Goal: Information Seeking & Learning: Check status

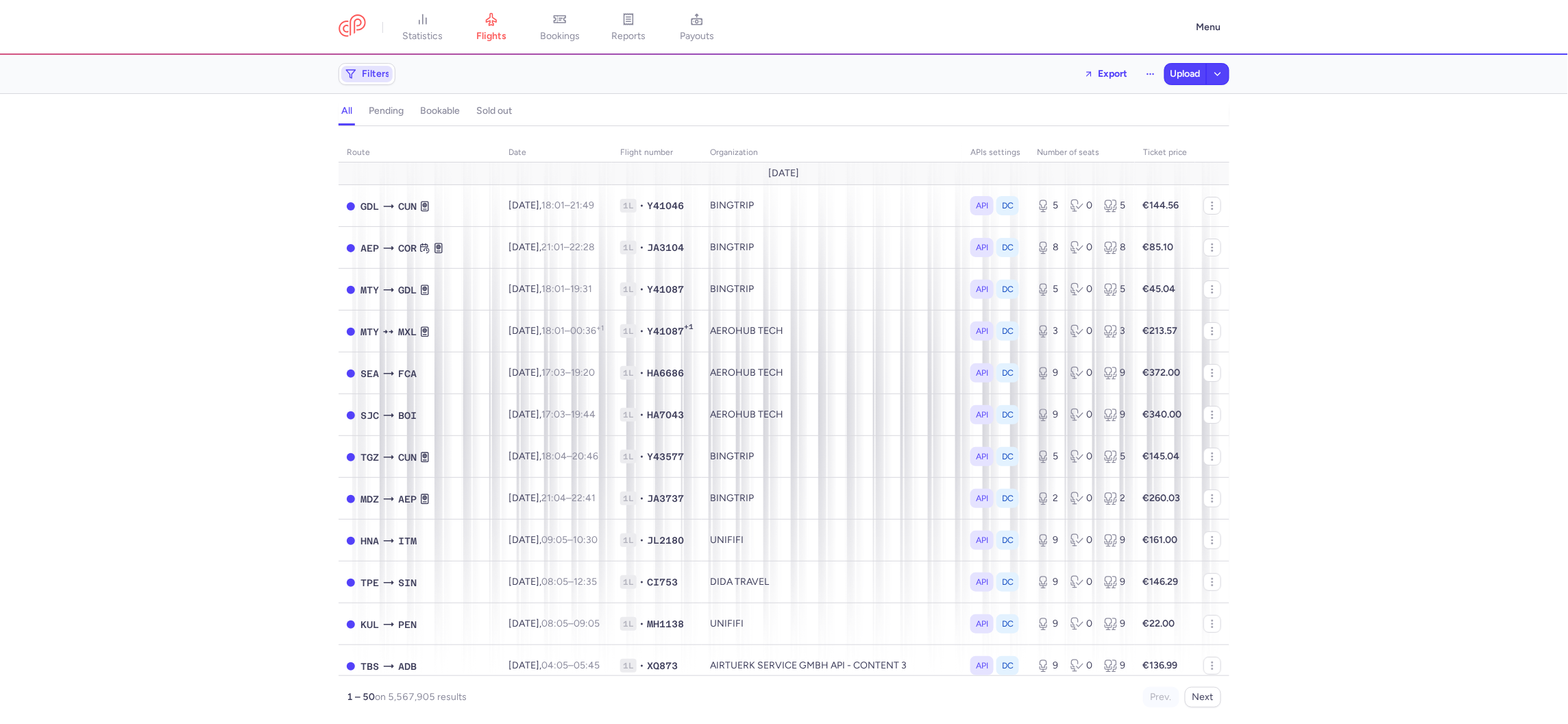
click at [379, 71] on span "Filters" at bounding box center [375, 73] width 28 height 11
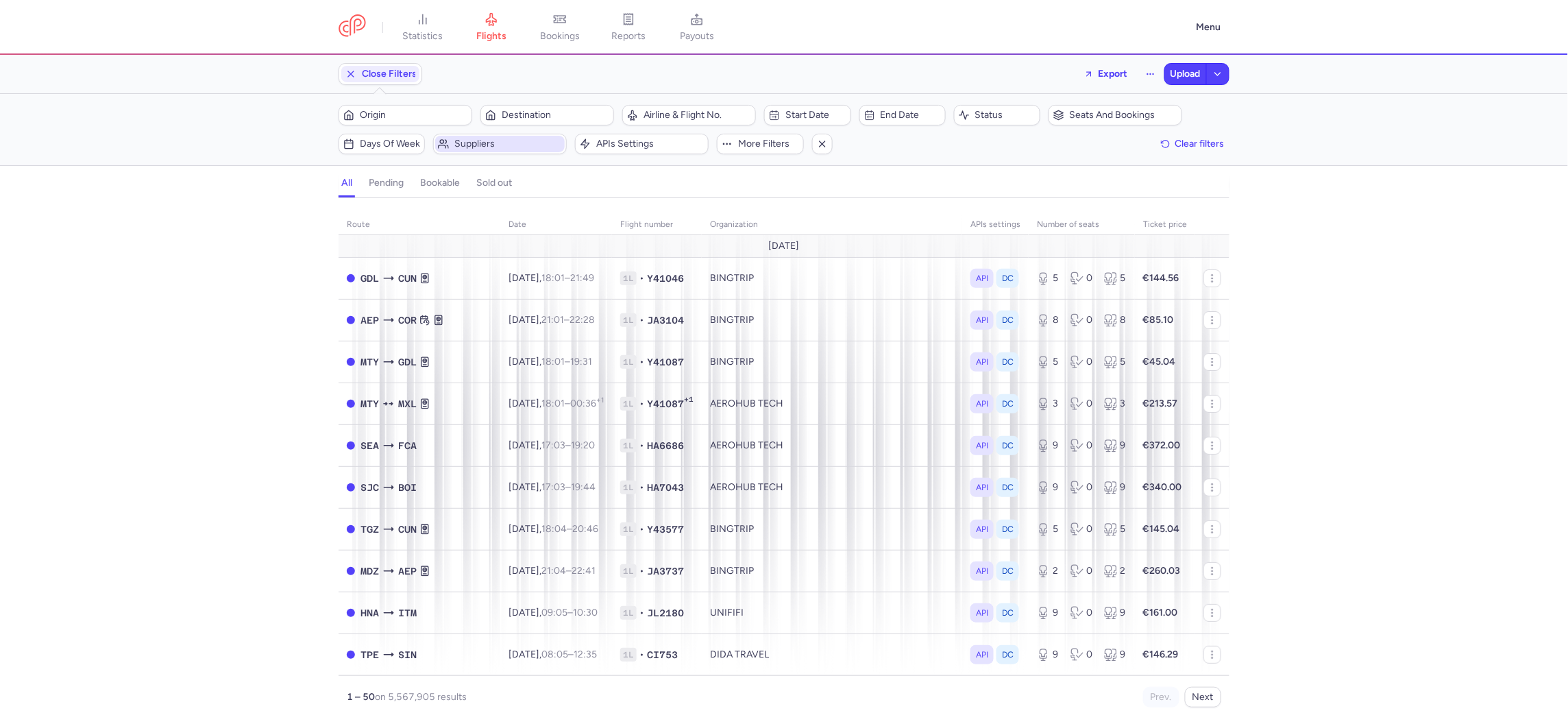
click at [481, 144] on span "Suppliers" at bounding box center [508, 144] width 108 height 11
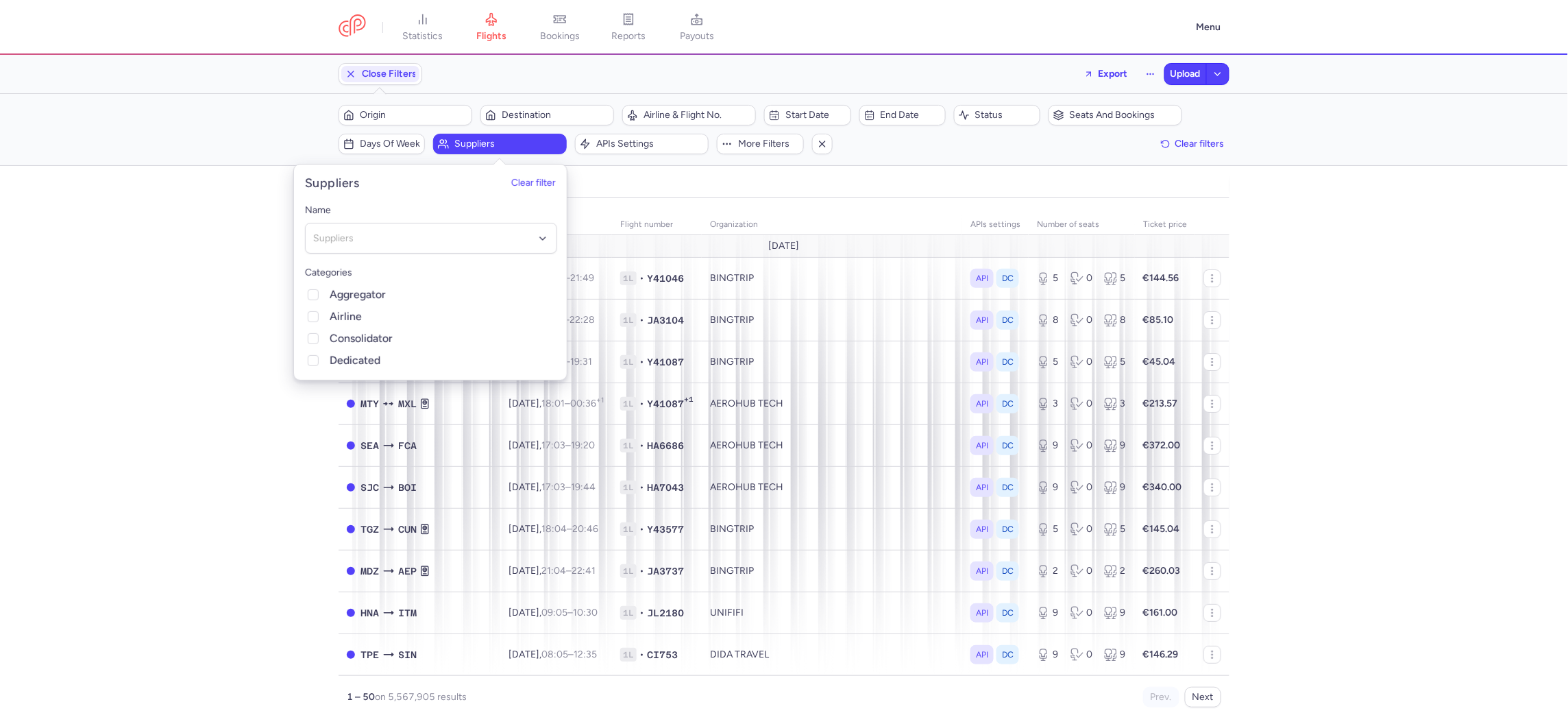
click at [463, 261] on div "Name Suppliers Categories Aggregator Airline Consolidator Dedicated" at bounding box center [431, 285] width 274 height 189
click at [457, 247] on div at bounding box center [431, 238] width 252 height 31
type input "kings"
click at [420, 260] on span "KINGS TRAVEL" at bounding box center [431, 268] width 250 height 28
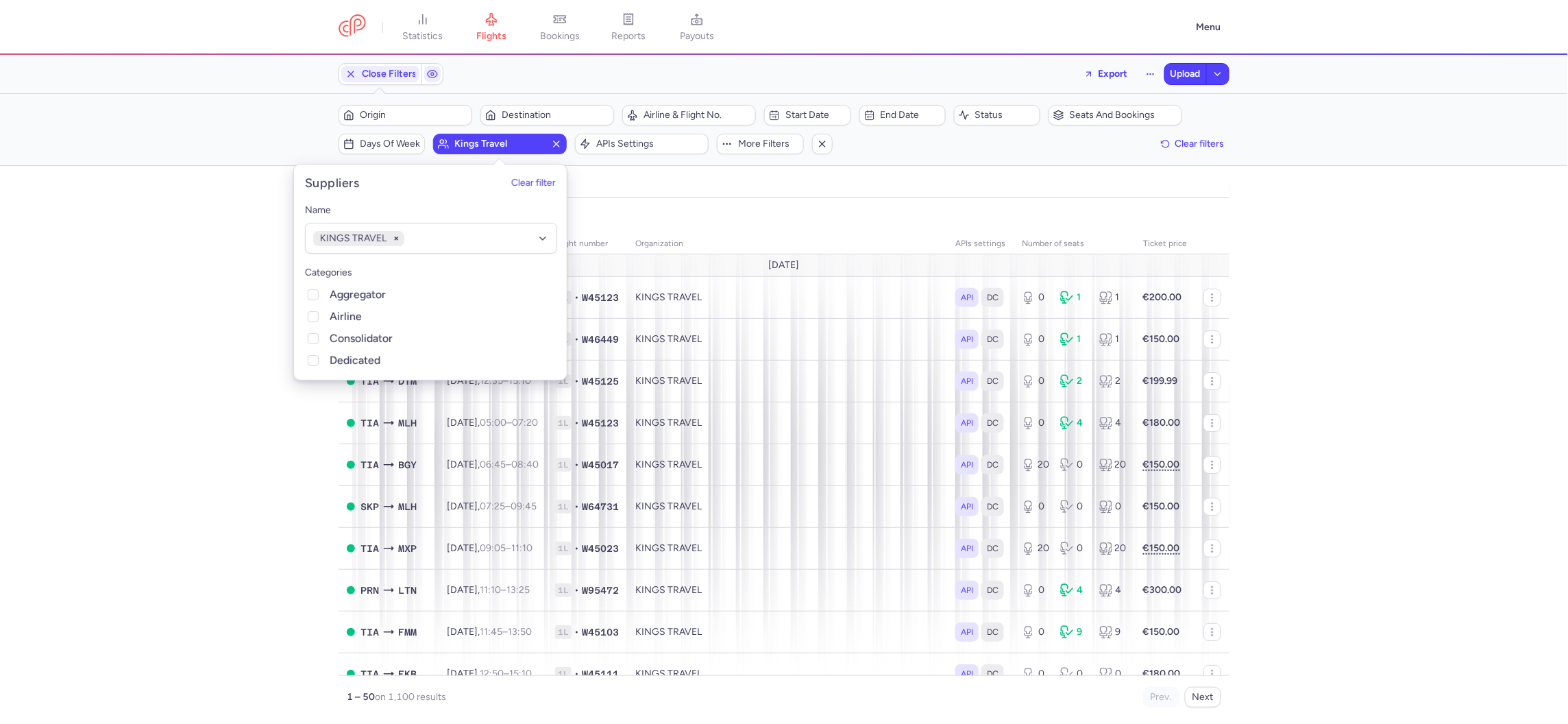
click at [239, 517] on div "organizations names: KINGS TRAVEL route date Flight number organization APIs se…" at bounding box center [784, 465] width 1568 height 517
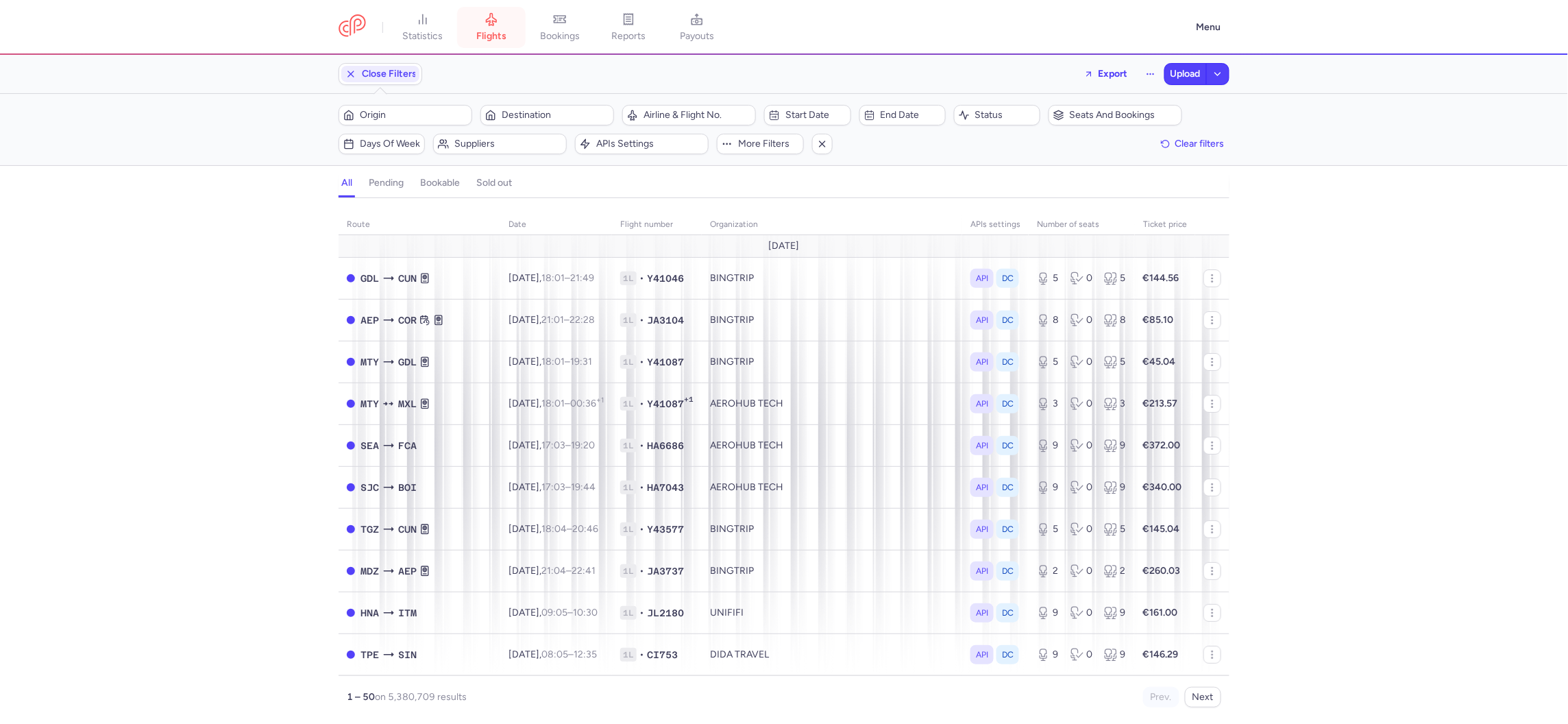
click at [516, 29] on link "flights" at bounding box center [491, 27] width 69 height 30
click at [467, 144] on span "Suppliers" at bounding box center [508, 144] width 108 height 11
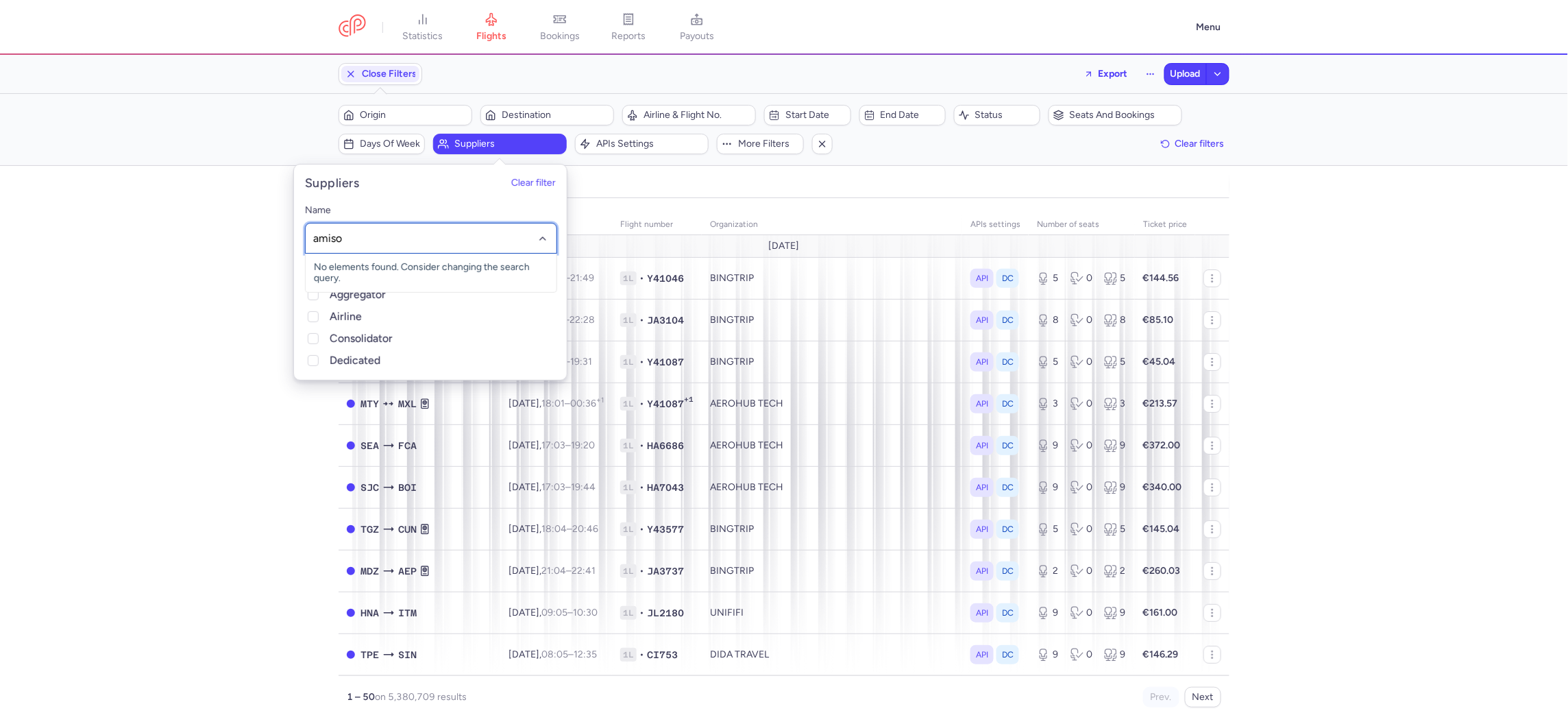
type input "amisol"
click at [351, 256] on span "AMISOL TRAVEL" at bounding box center [431, 268] width 250 height 28
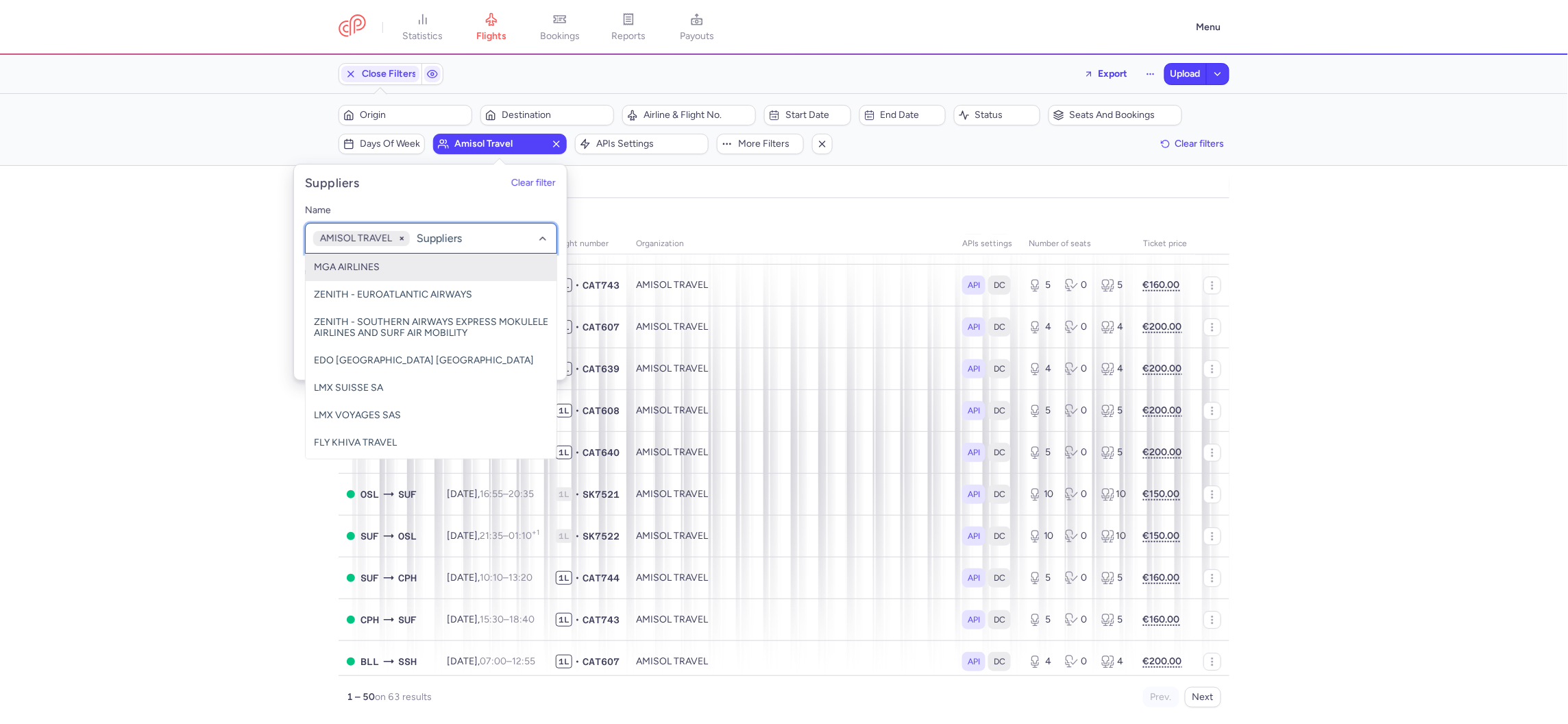
scroll to position [1723, 0]
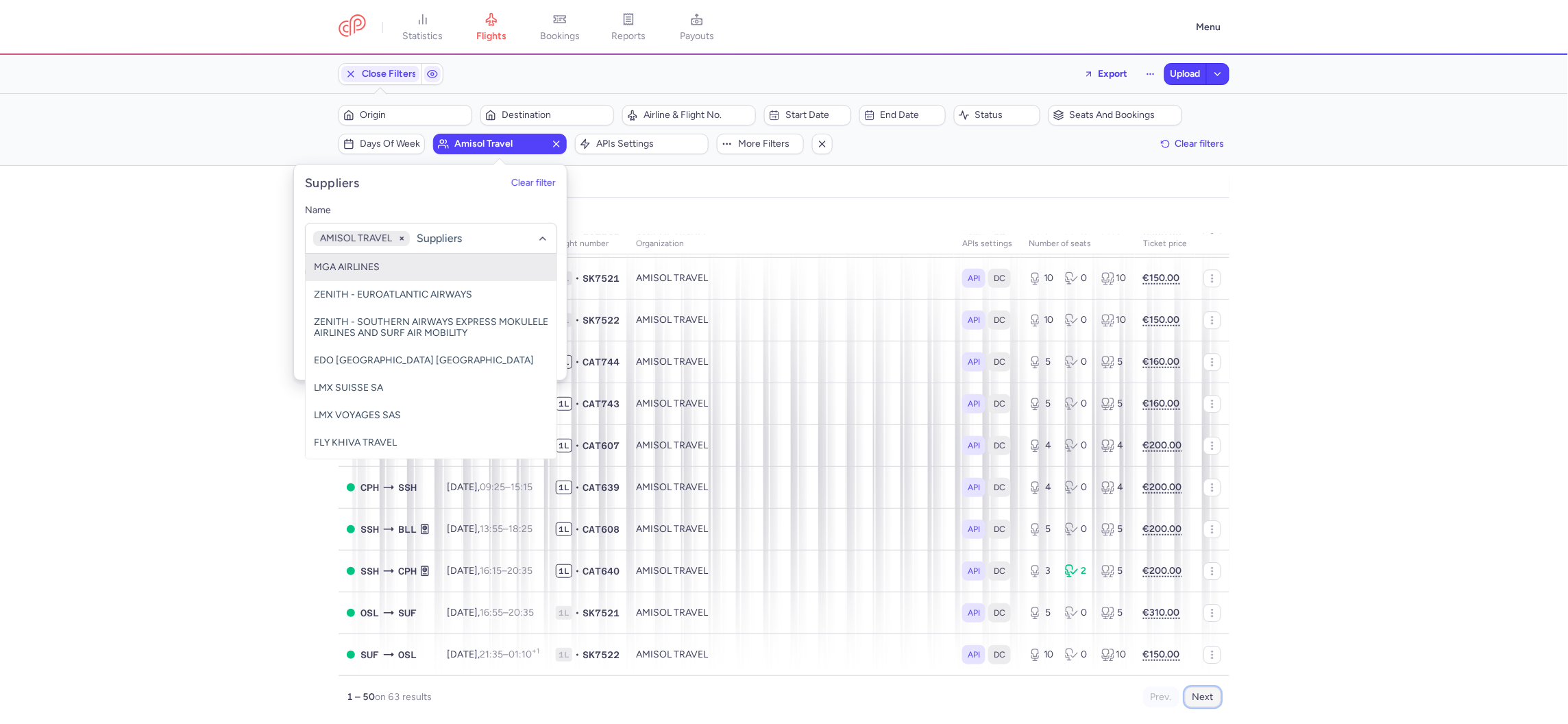
click at [1198, 696] on button "Next" at bounding box center [1203, 697] width 37 height 20
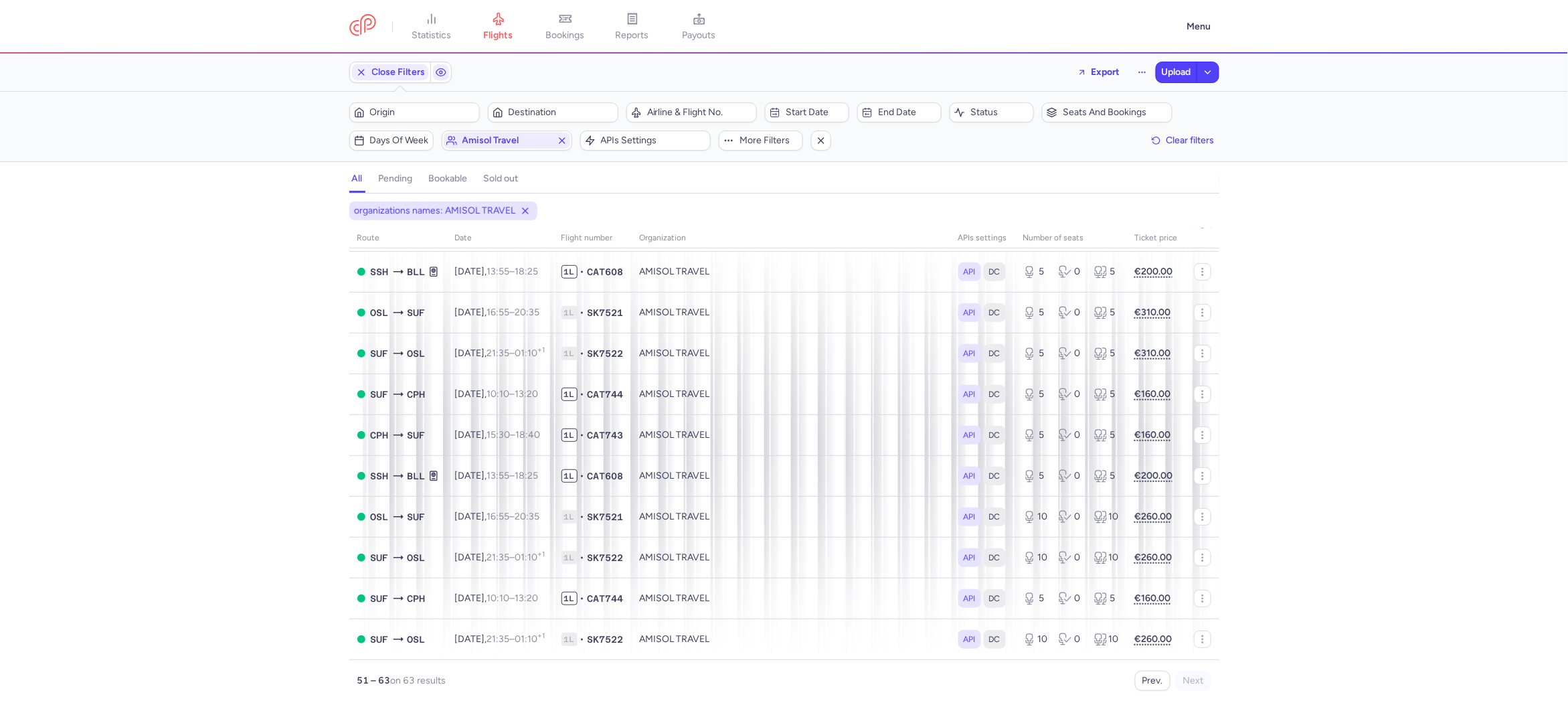
scroll to position [0, 0]
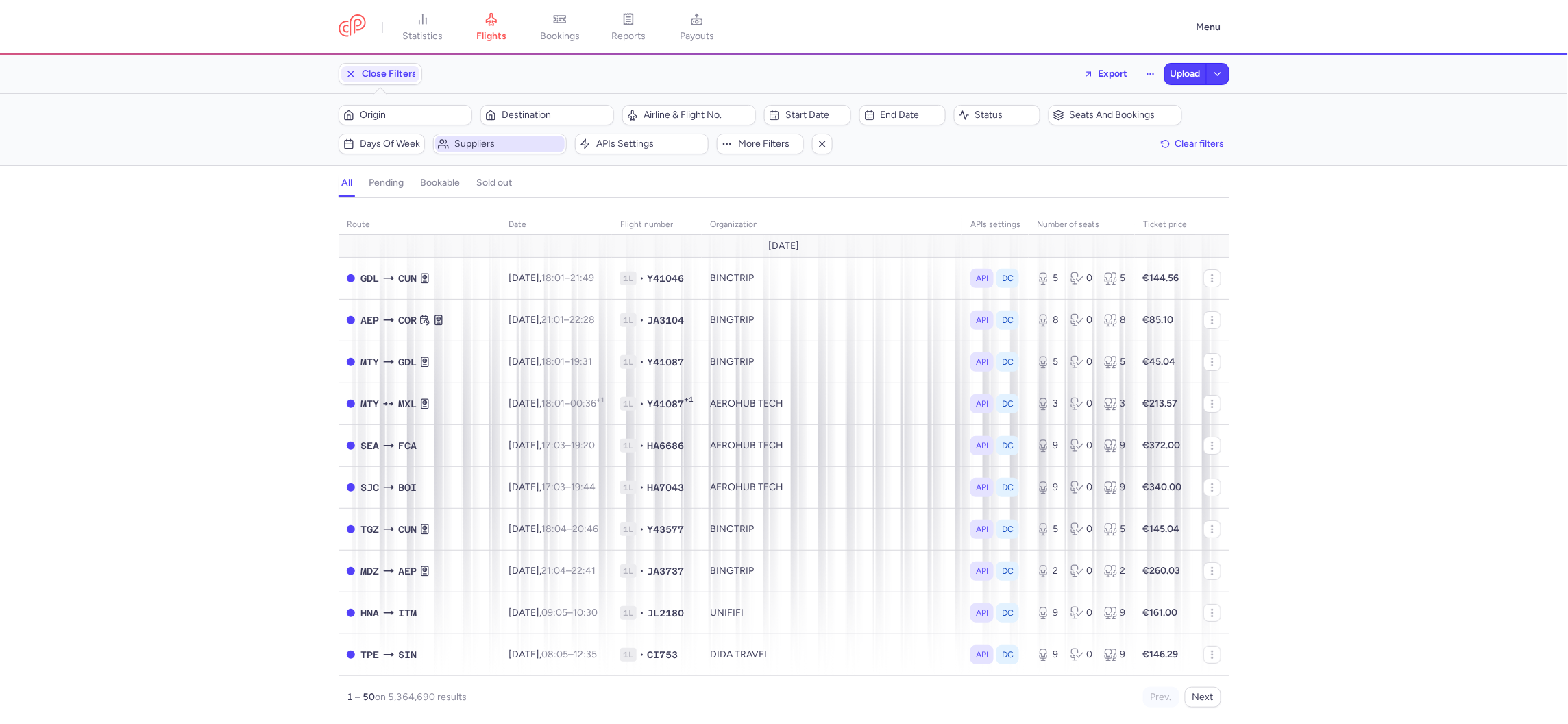
click at [465, 135] on span "Suppliers" at bounding box center [499, 144] width 130 height 16
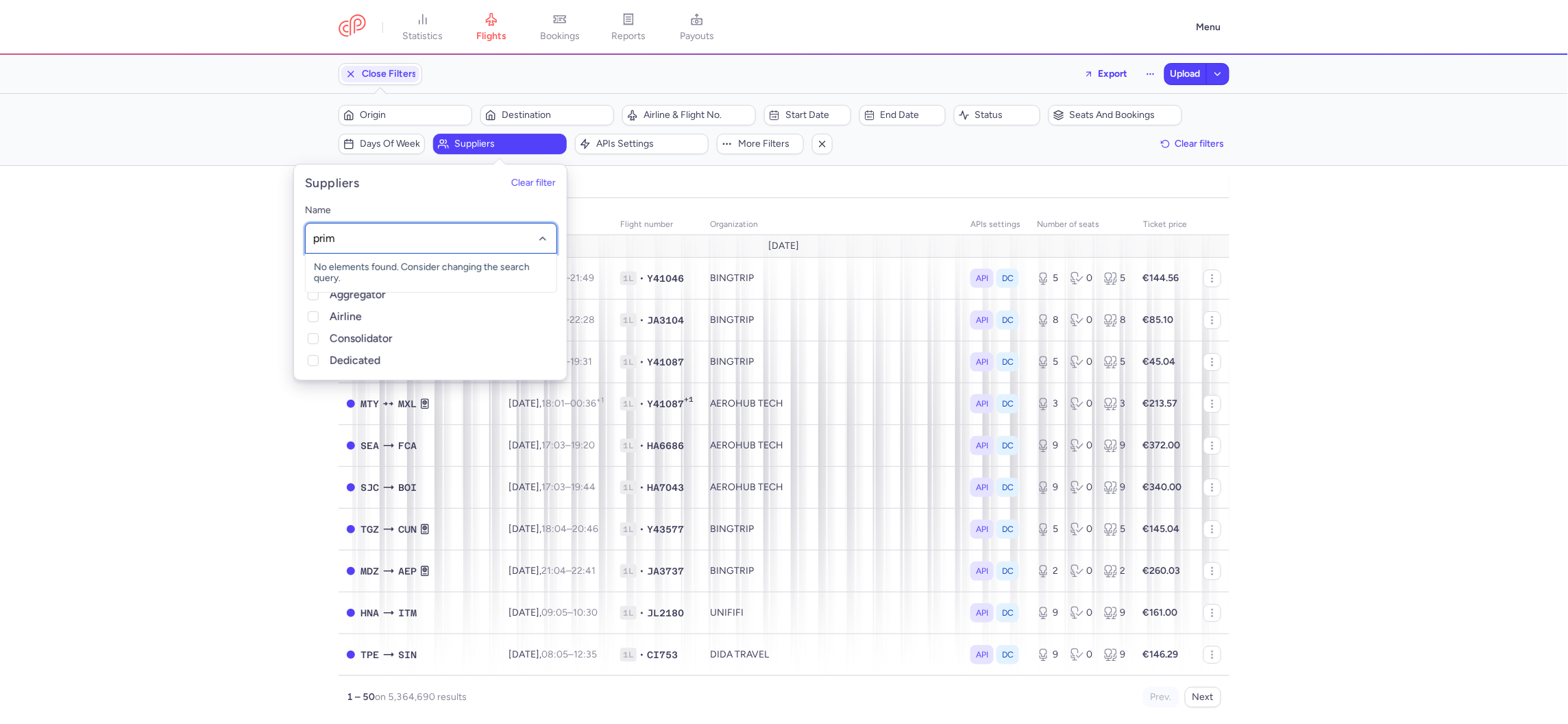
type input "primo"
click at [365, 262] on span "PRIMO TOURS" at bounding box center [346, 267] width 64 height 11
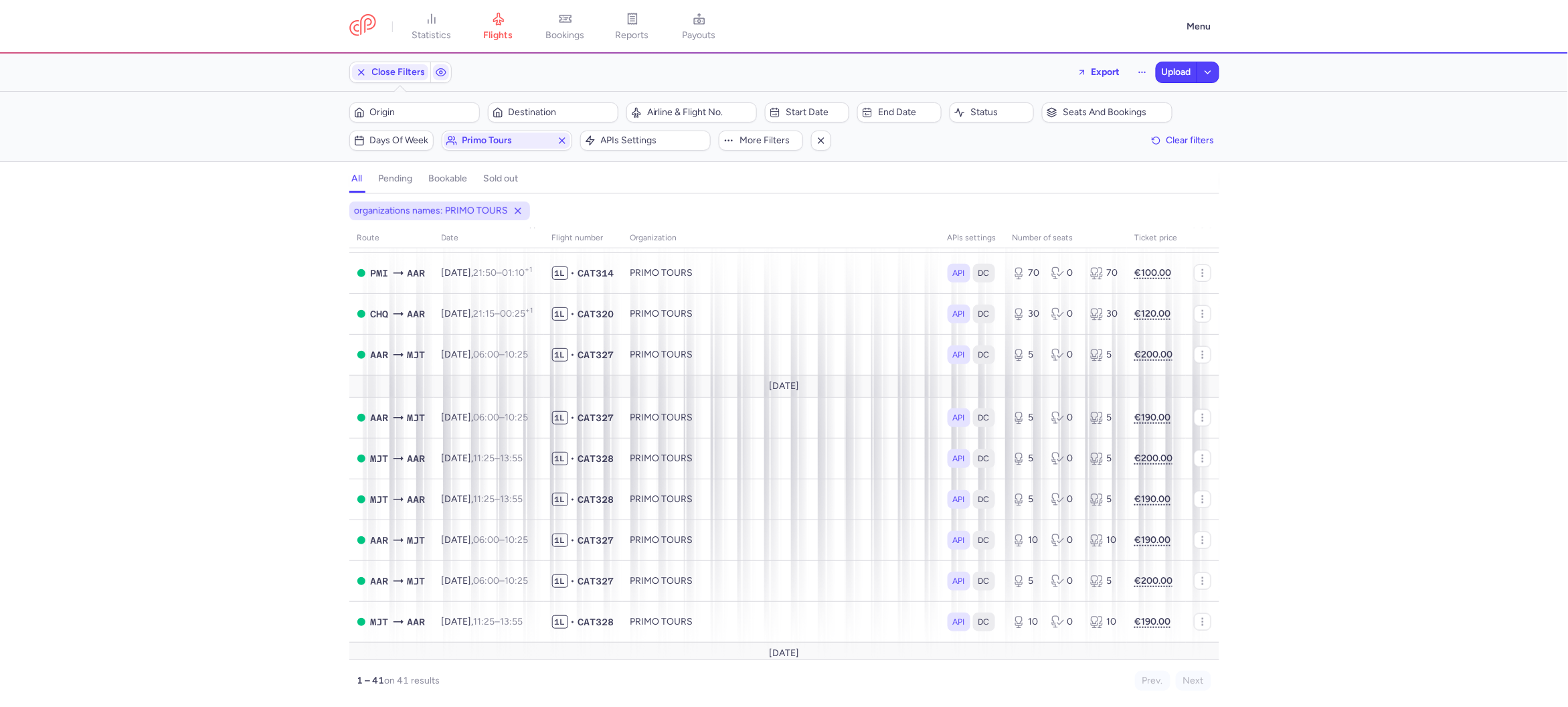
scroll to position [589, 0]
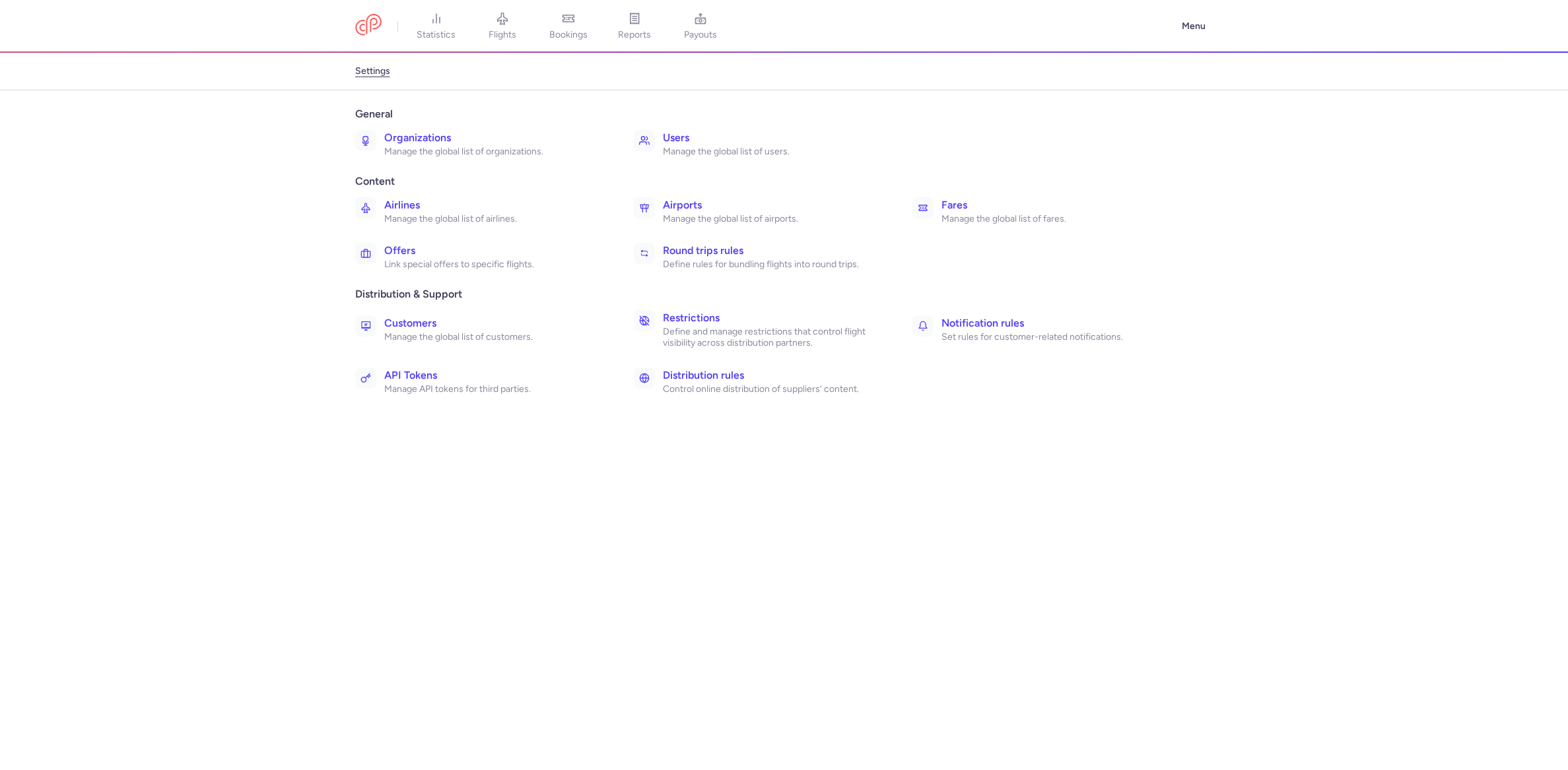
click at [406, 140] on h3 "Organizations" at bounding box center [494, 138] width 221 height 16
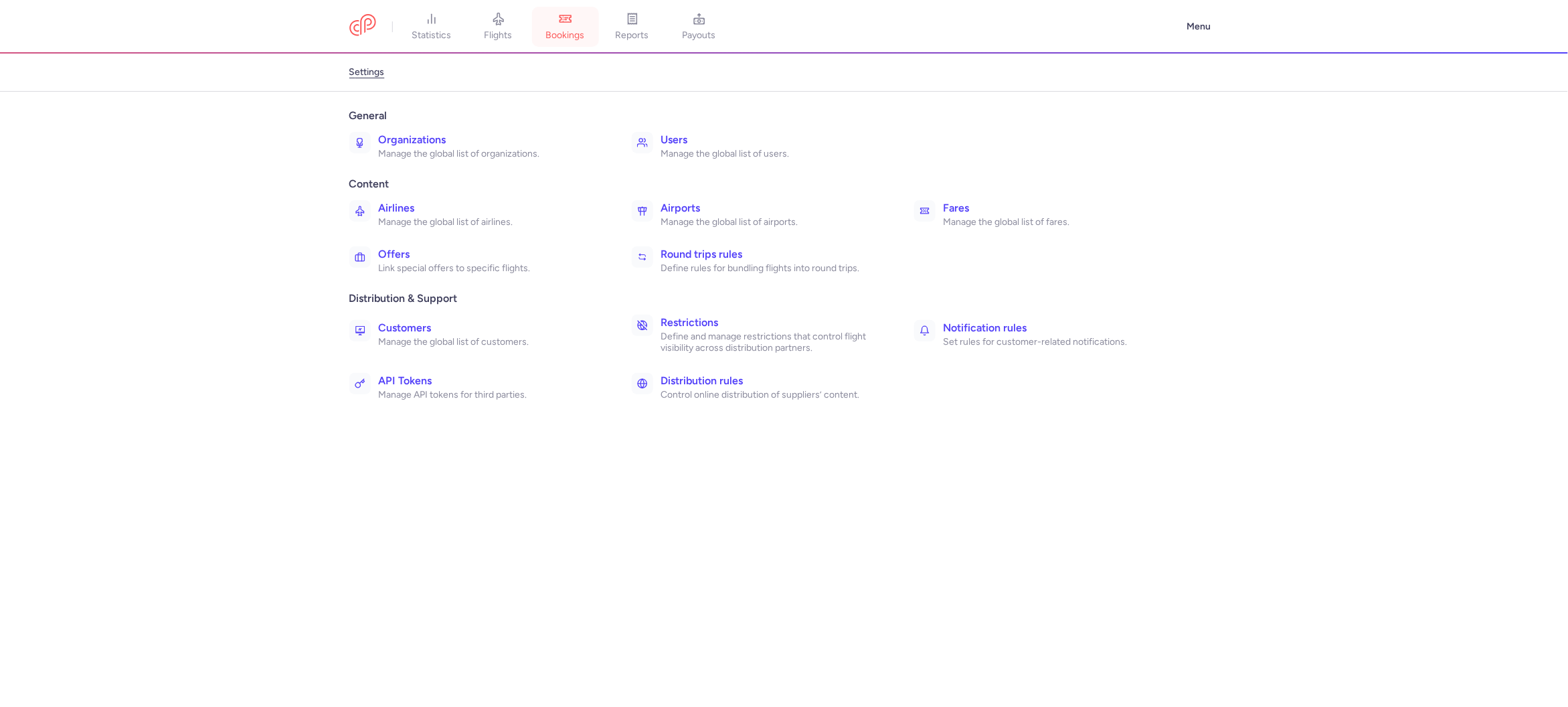
click at [591, 40] on link "bookings" at bounding box center [566, 26] width 67 height 29
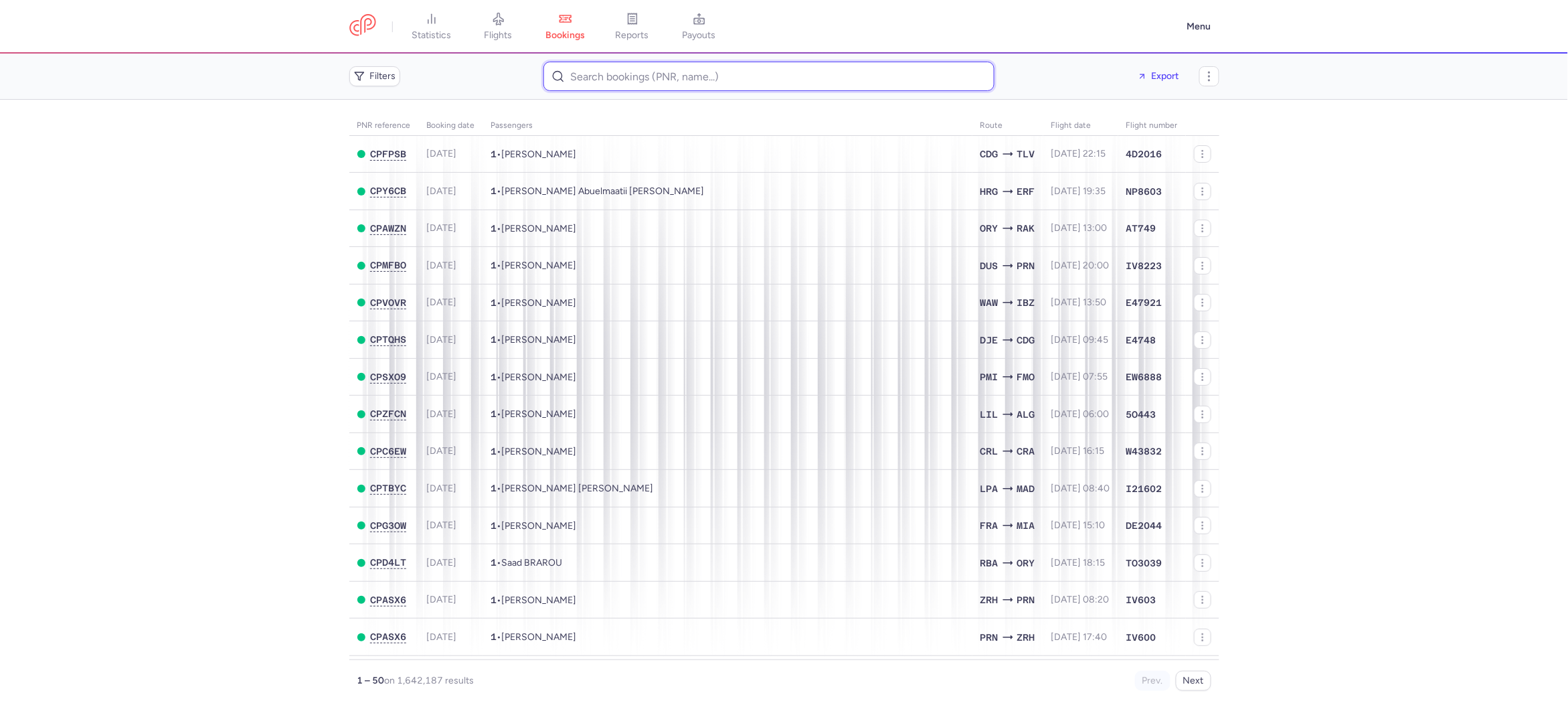
click at [624, 81] on input at bounding box center [769, 76] width 451 height 29
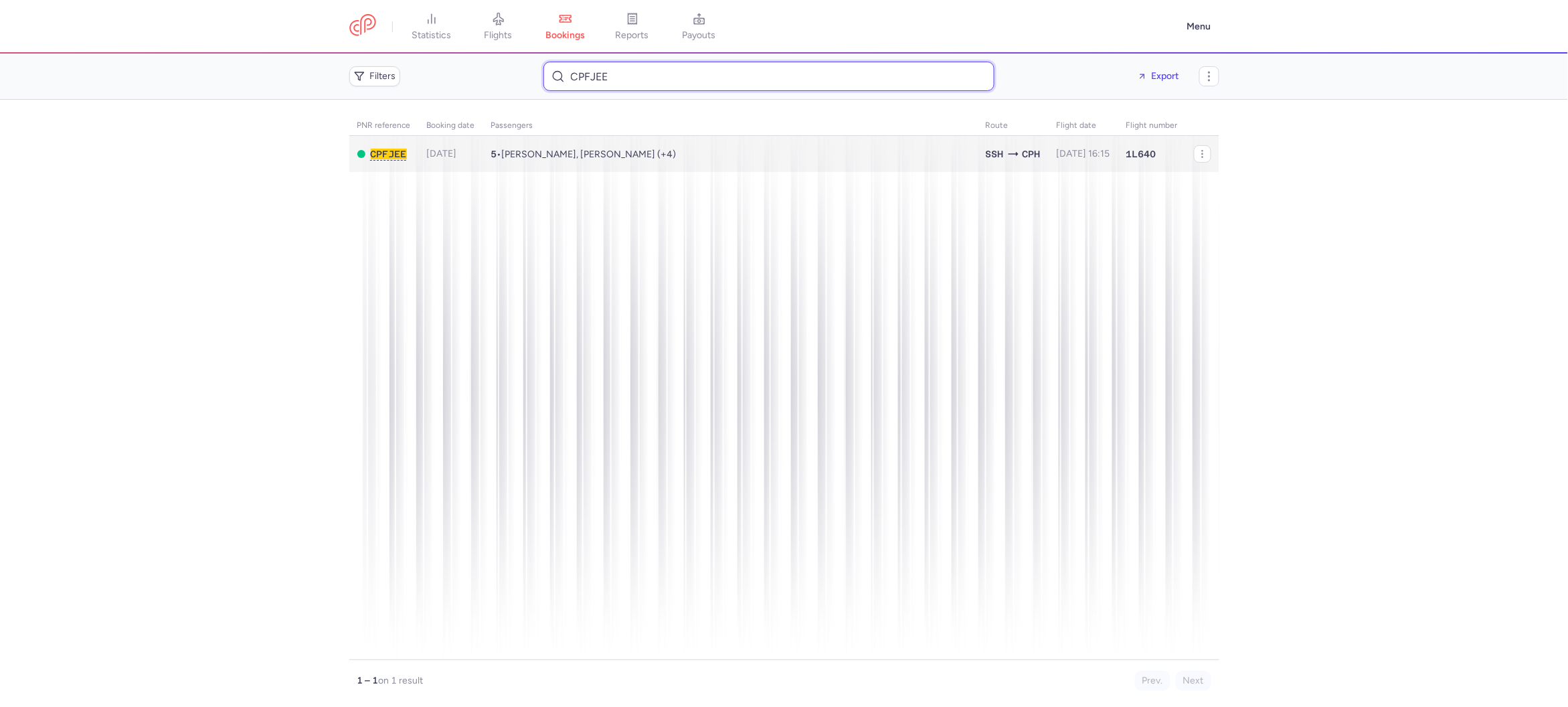
type input "CPFJEE"
click at [600, 148] on span "Maya SAFLO, Rania ZAGHAL (+4)" at bounding box center [589, 154] width 174 height 11
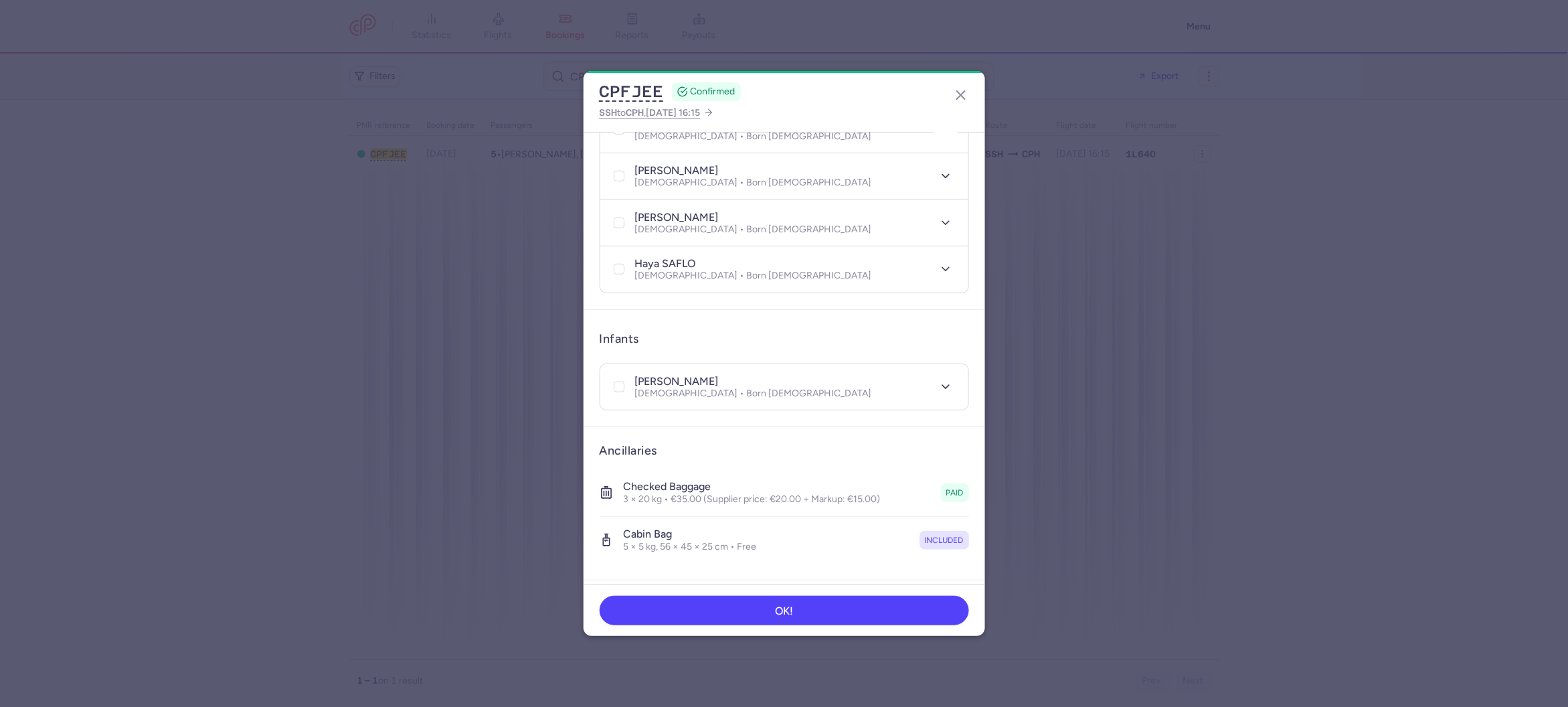
scroll to position [383, 0]
click at [822, 377] on div "yousr SAFLO Male • Born 31/08/2023" at bounding box center [770, 389] width 317 height 25
click at [947, 383] on icon "button" at bounding box center [945, 389] width 14 height 14
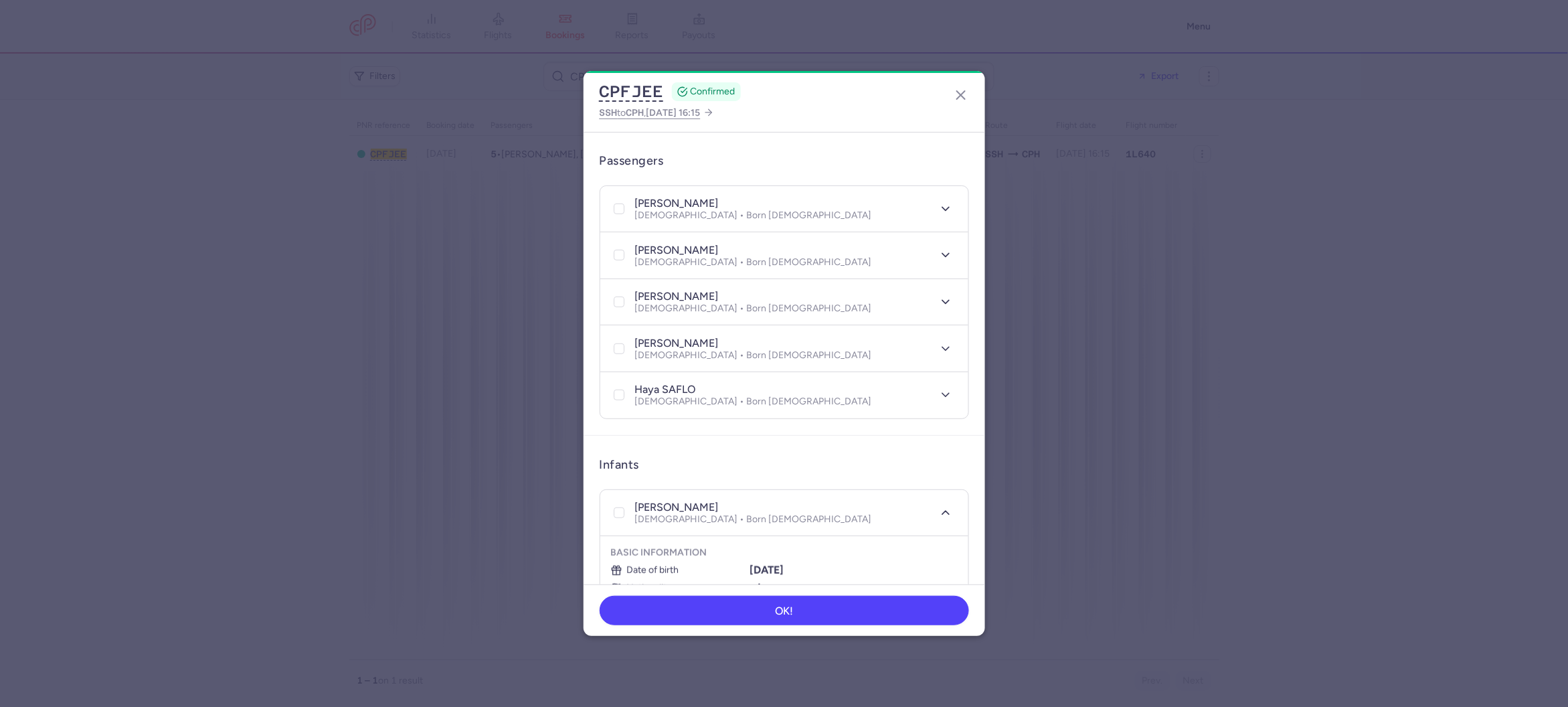
scroll to position [249, 0]
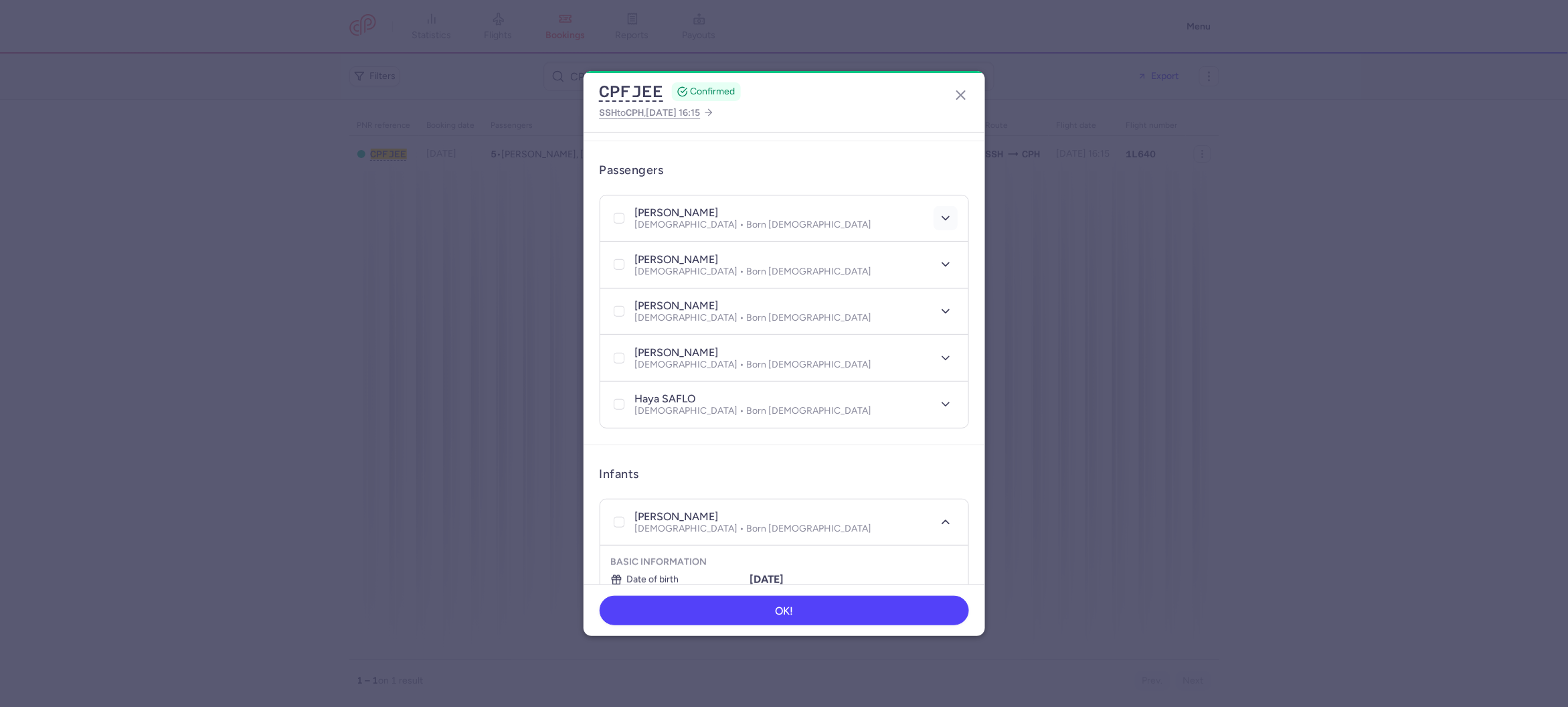
click at [947, 211] on icon "button" at bounding box center [945, 218] width 14 height 14
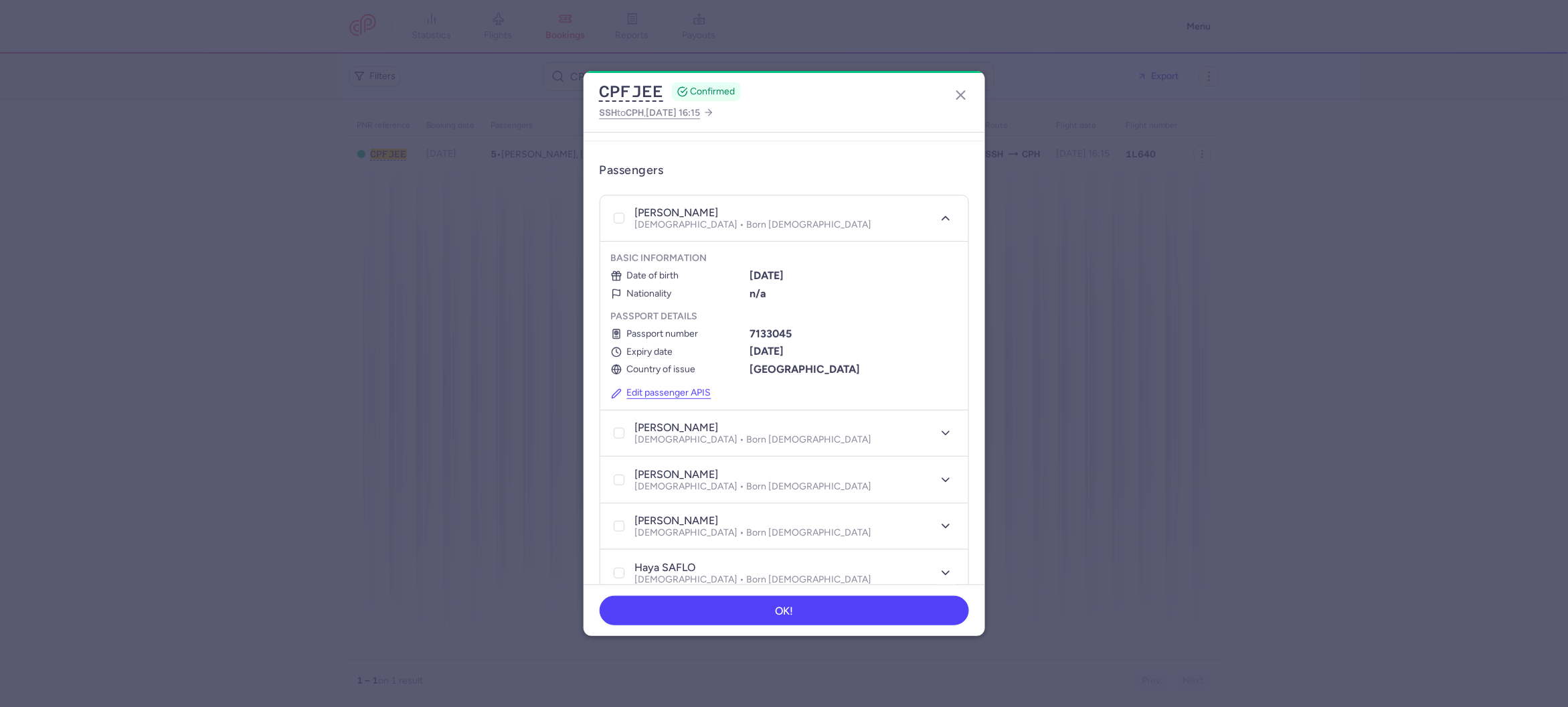
scroll to position [0, 0]
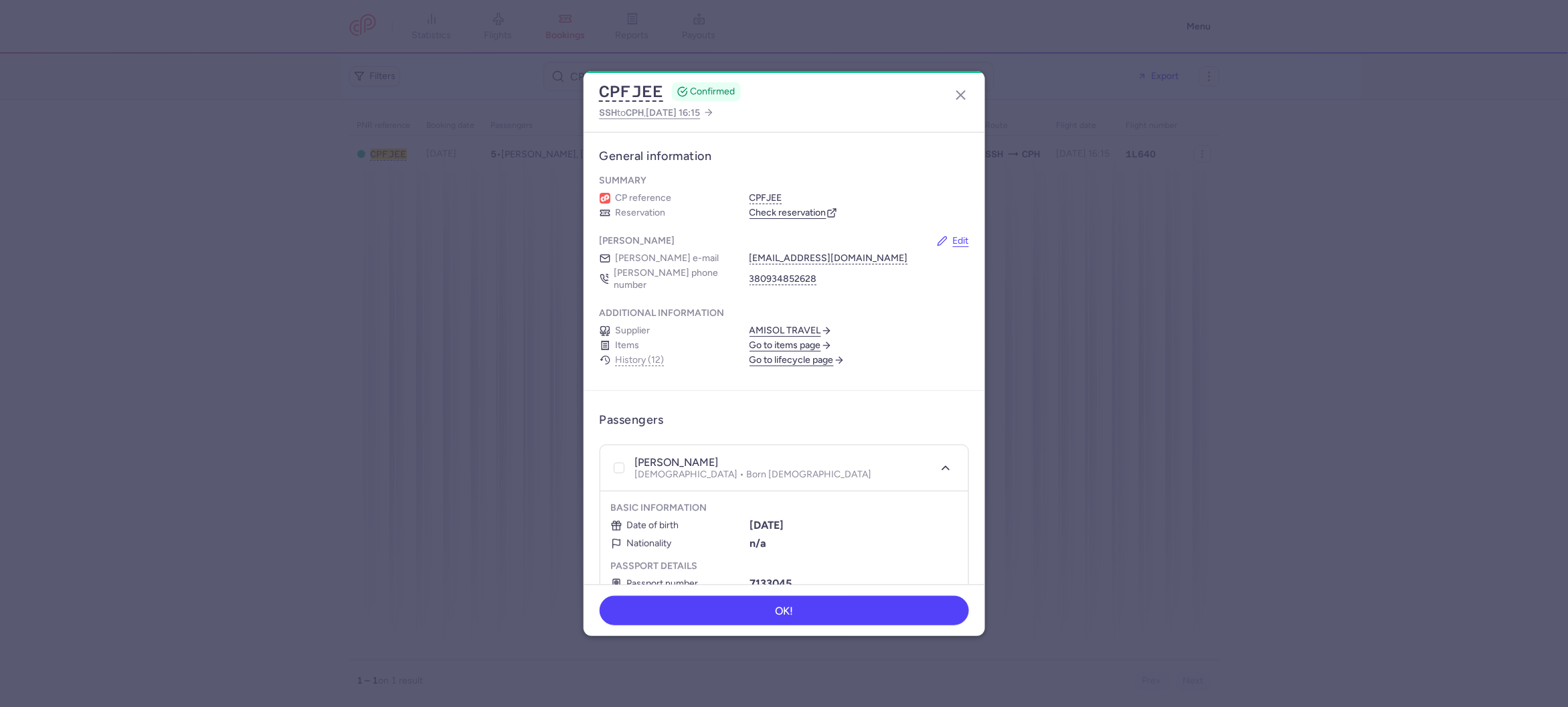
click at [798, 209] on link "Check reservation" at bounding box center [794, 213] width 88 height 12
click at [633, 90] on button "CPFJEE" at bounding box center [632, 91] width 65 height 20
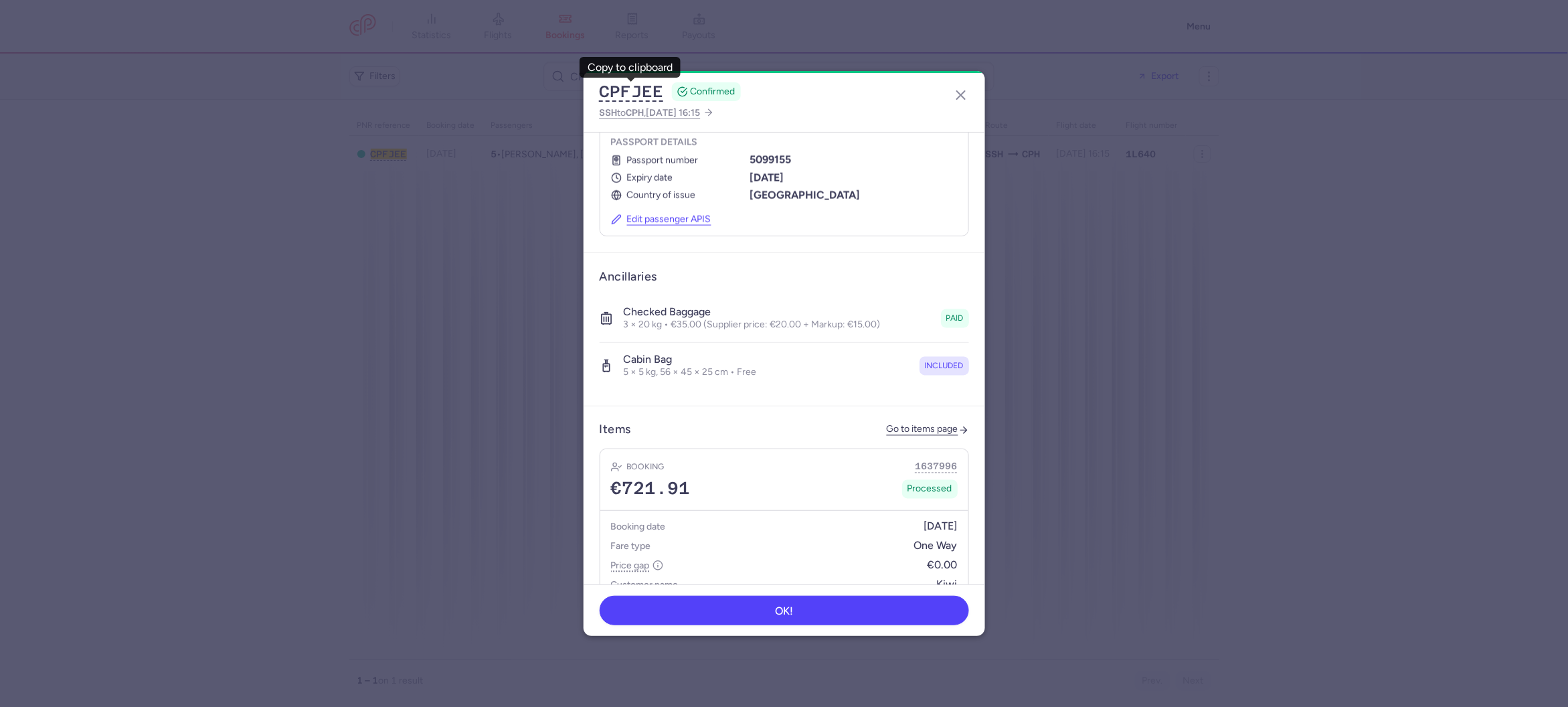
scroll to position [897, 0]
click at [961, 94] on line "button" at bounding box center [961, 95] width 8 height 8
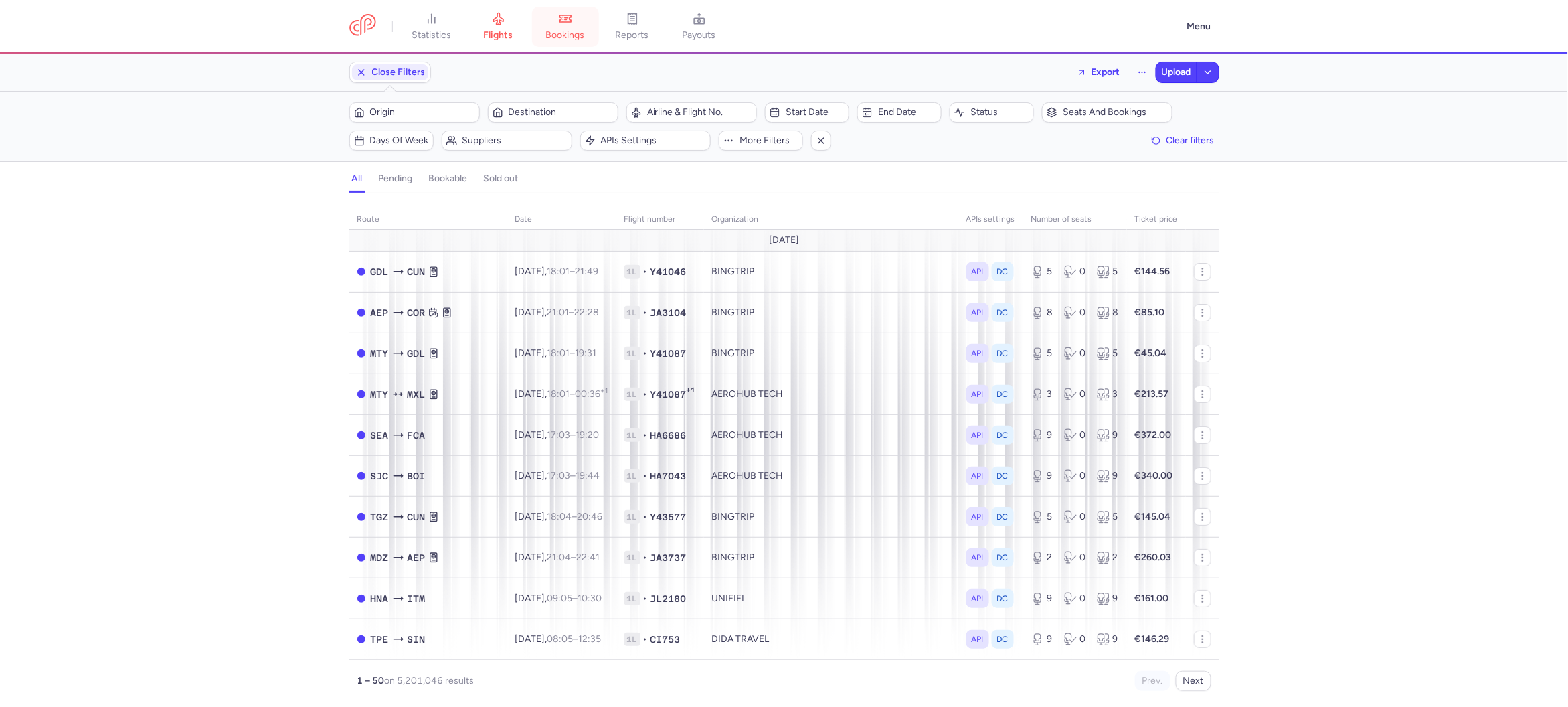
click at [560, 22] on link "bookings" at bounding box center [566, 26] width 67 height 29
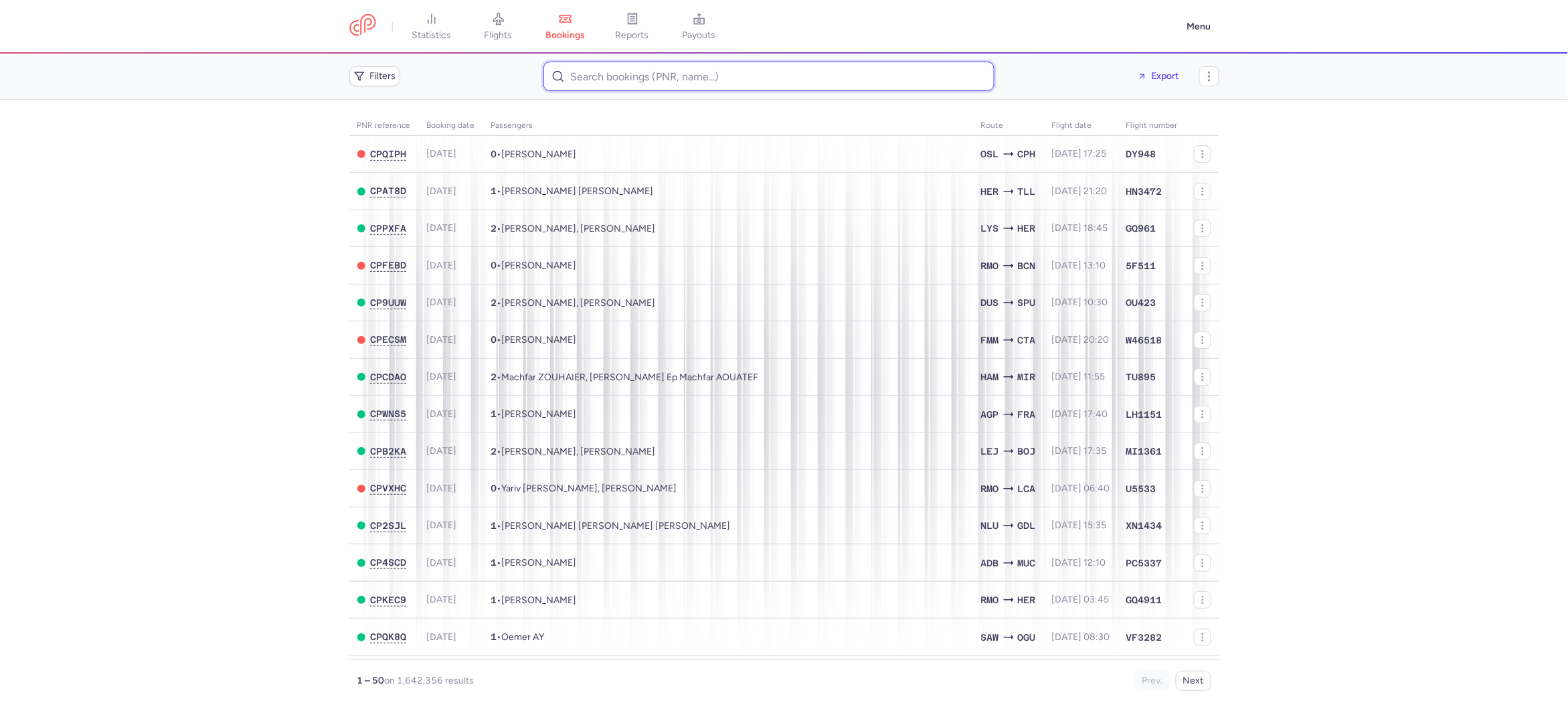
click at [640, 81] on input at bounding box center [769, 76] width 451 height 29
paste input "[PERSON_NAME]"
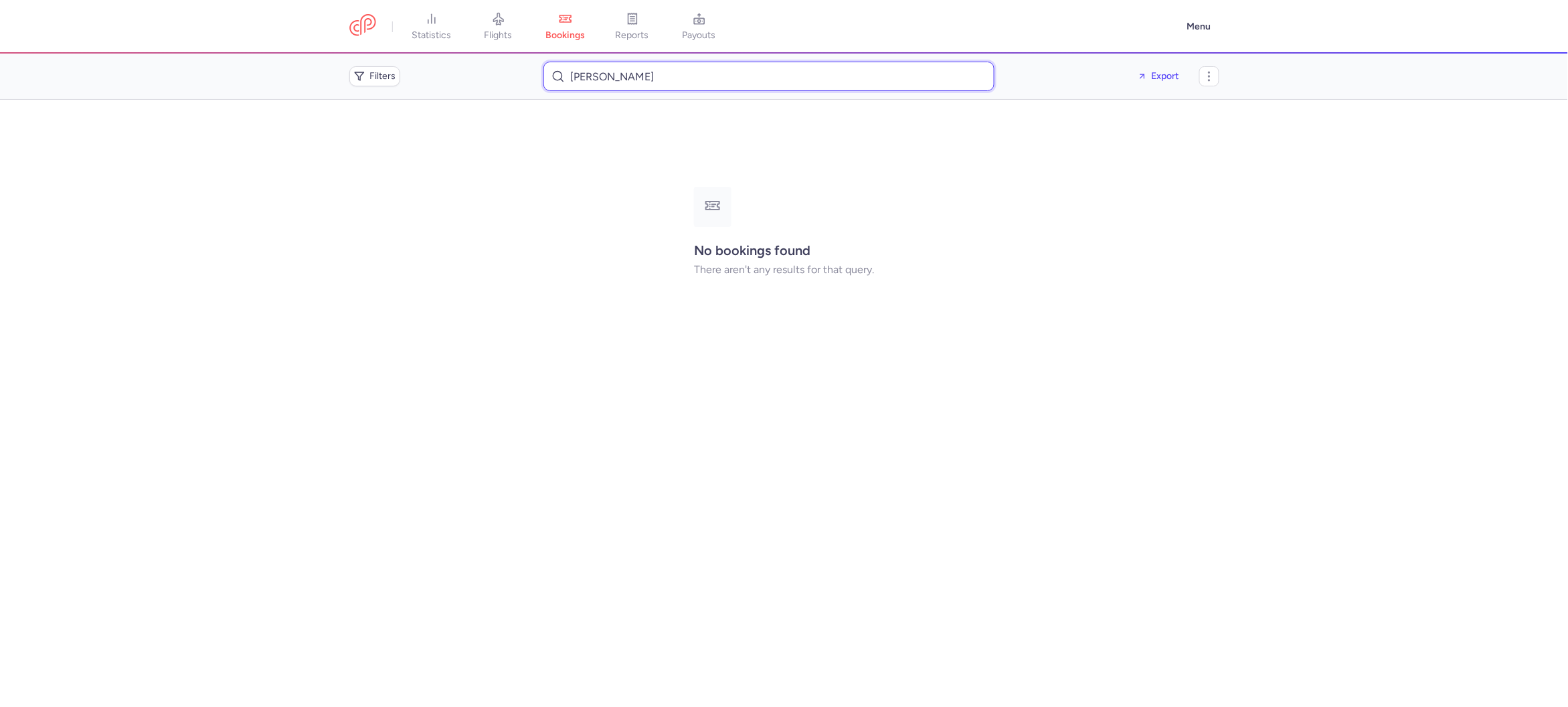
click at [609, 86] on input "[PERSON_NAME]" at bounding box center [769, 76] width 451 height 29
paste input "[PERSON_NAME]"
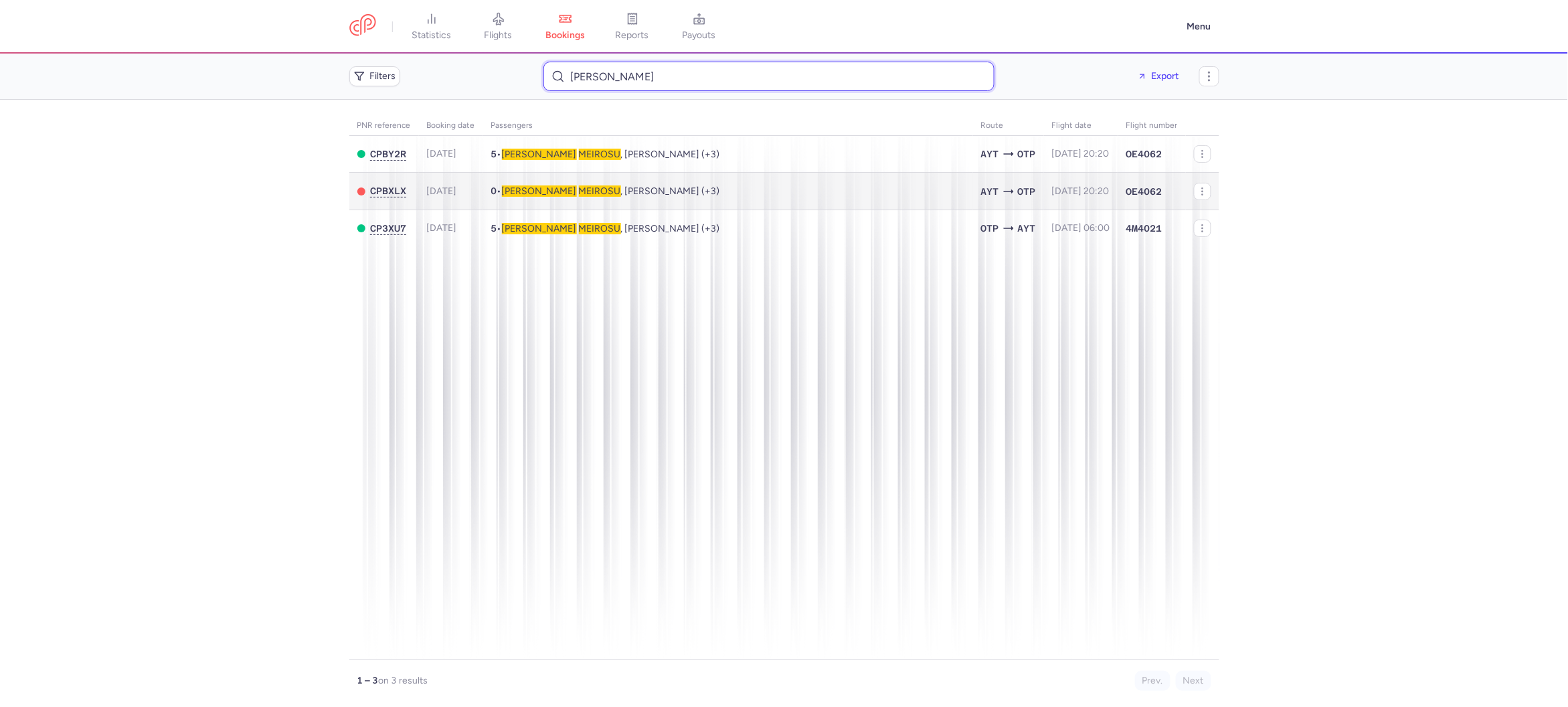
type input "[PERSON_NAME]"
click at [754, 194] on td "0 • [PERSON_NAME] , [PERSON_NAME] (+3)" at bounding box center [727, 191] width 490 height 37
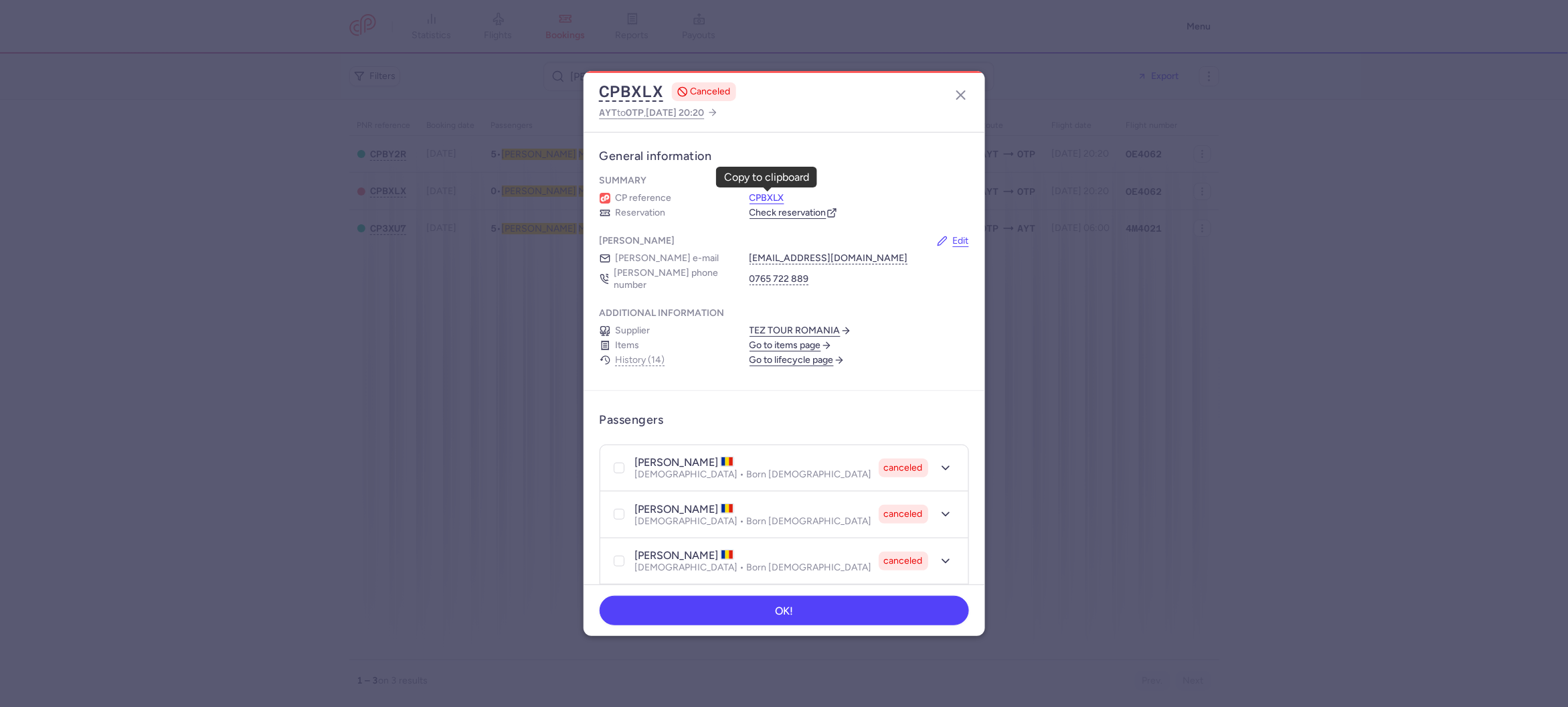
click at [766, 194] on button "CPBXLX" at bounding box center [767, 198] width 35 height 12
click at [615, 82] on button "CPBXLX" at bounding box center [632, 91] width 65 height 20
click at [955, 90] on icon "button" at bounding box center [961, 95] width 16 height 16
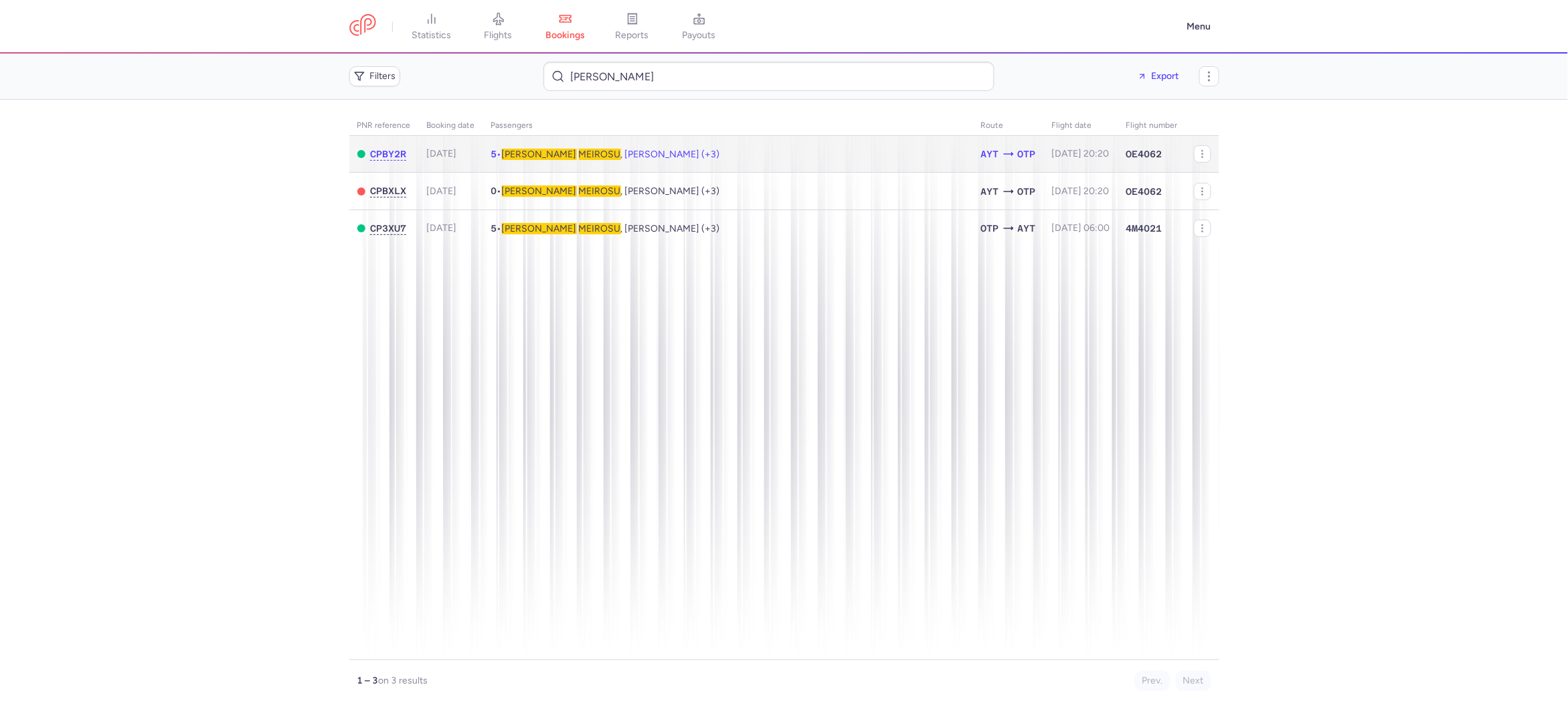
click at [665, 155] on span "Laura MEIROSU , Stefania PITICAS (+3)" at bounding box center [611, 154] width 218 height 11
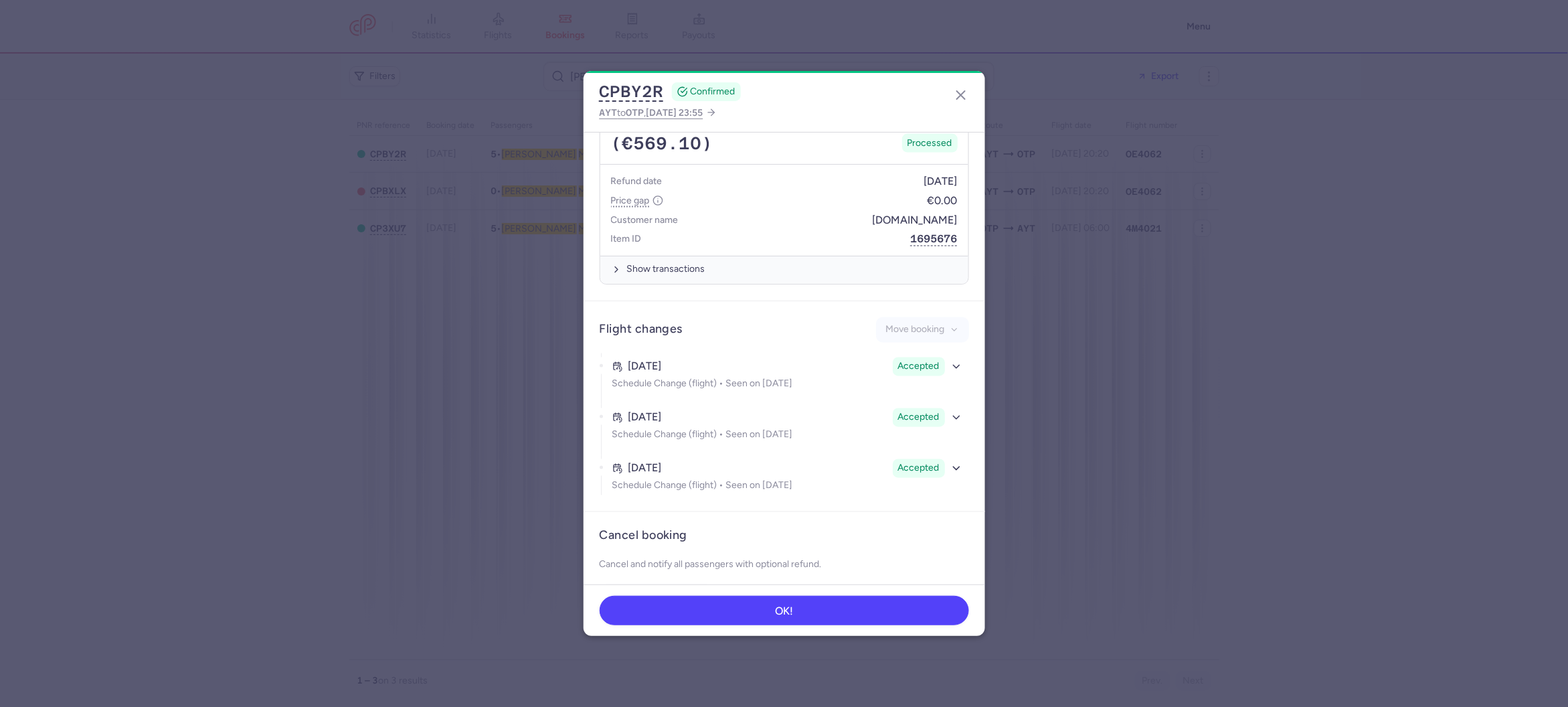
scroll to position [975, 0]
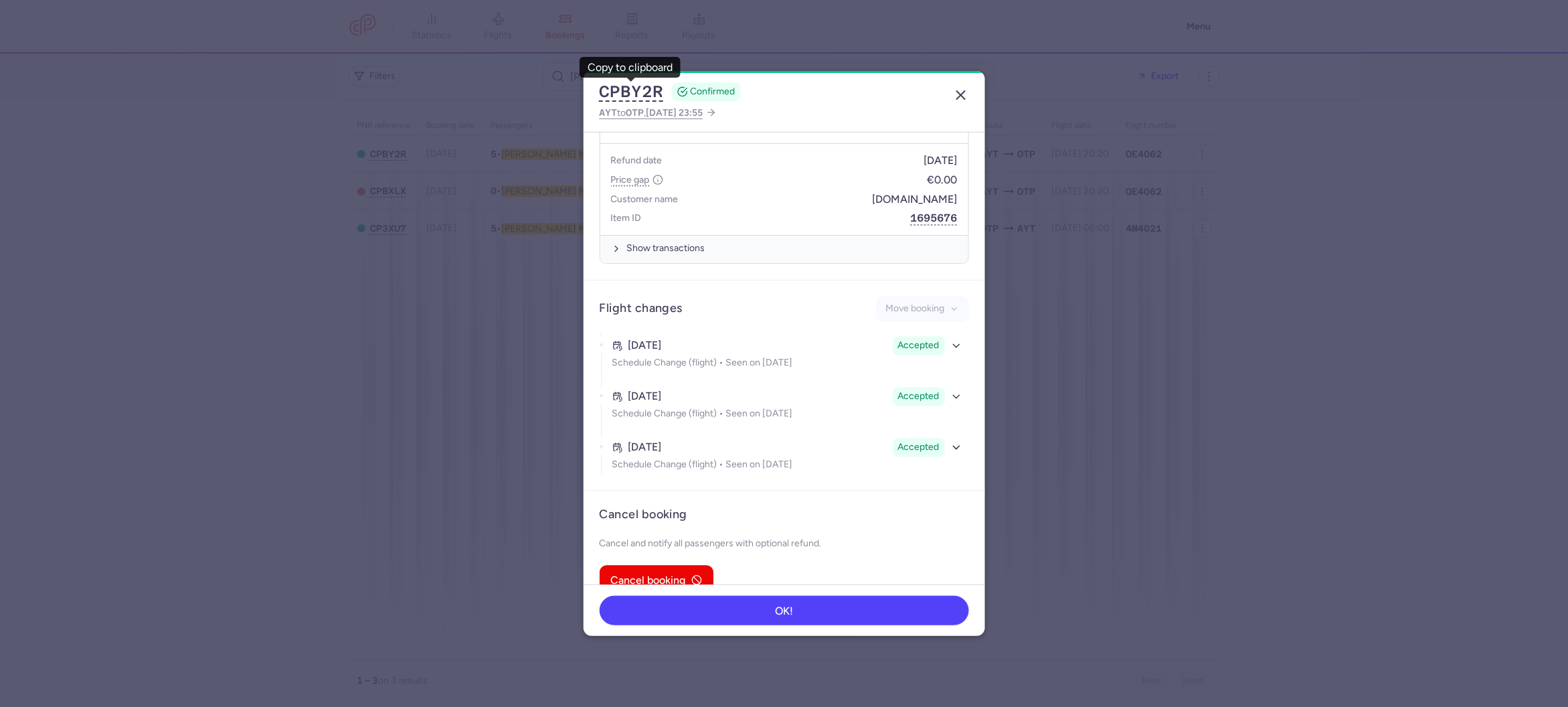
click at [970, 92] on button "button" at bounding box center [961, 95] width 22 height 22
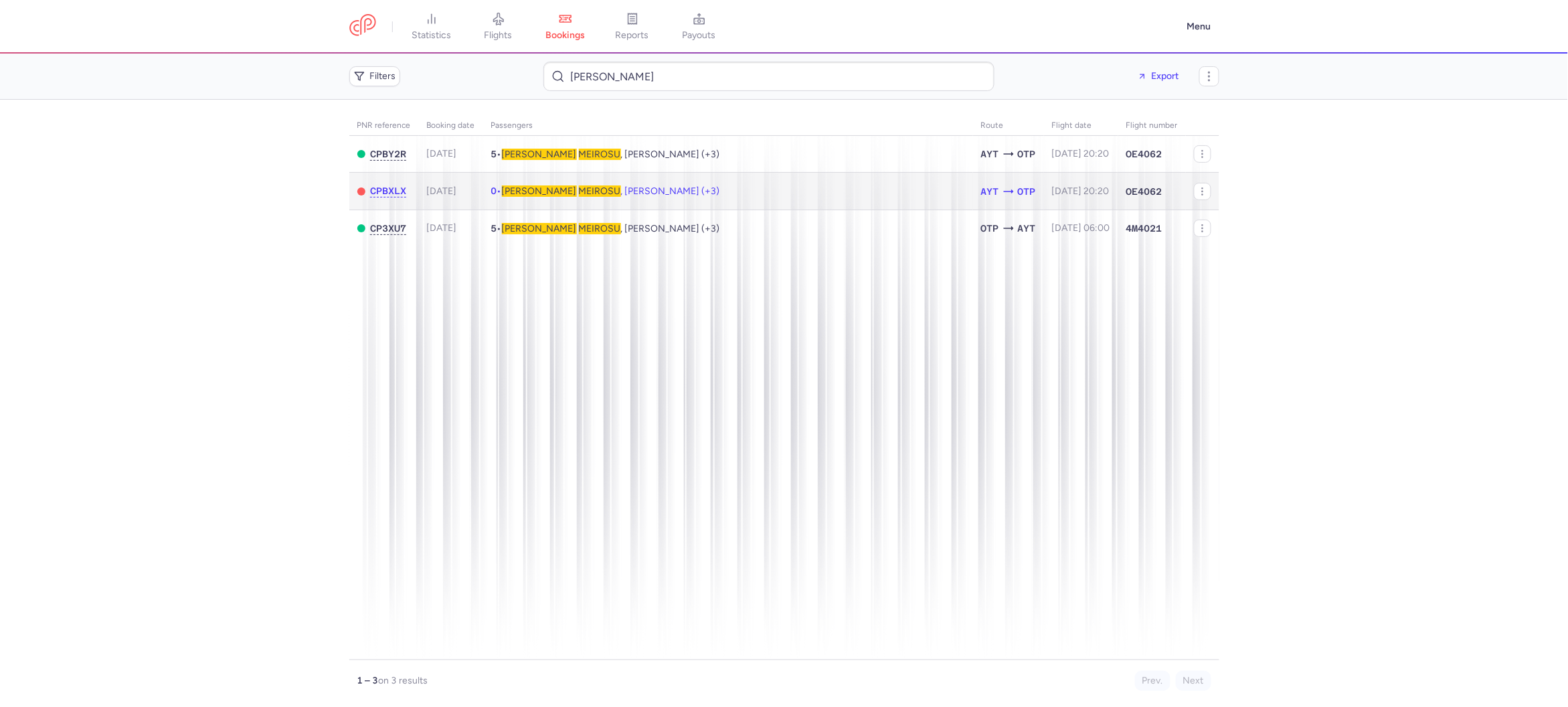
click at [579, 194] on span "MEIROSU" at bounding box center [600, 191] width 42 height 11
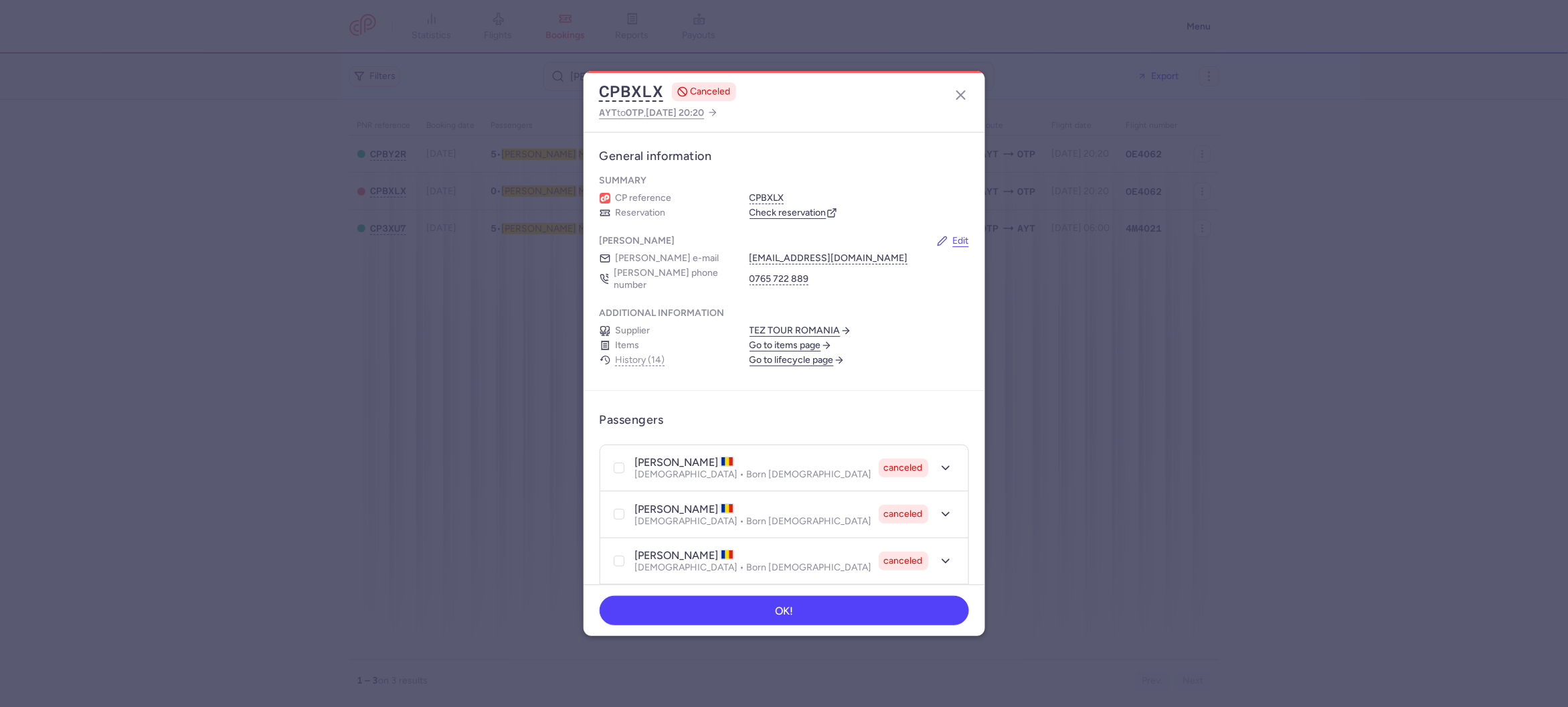
scroll to position [9, 0]
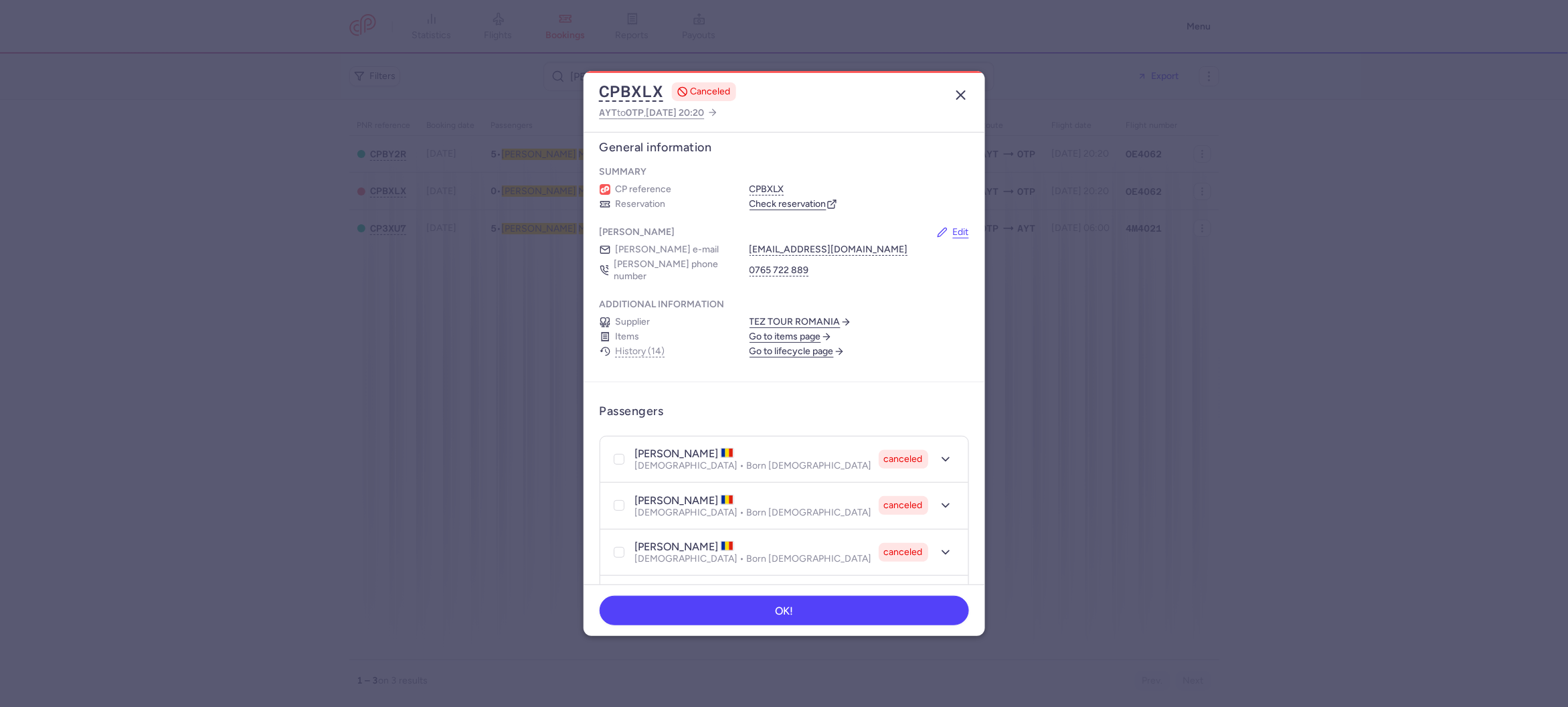
click at [953, 87] on icon "button" at bounding box center [961, 95] width 16 height 16
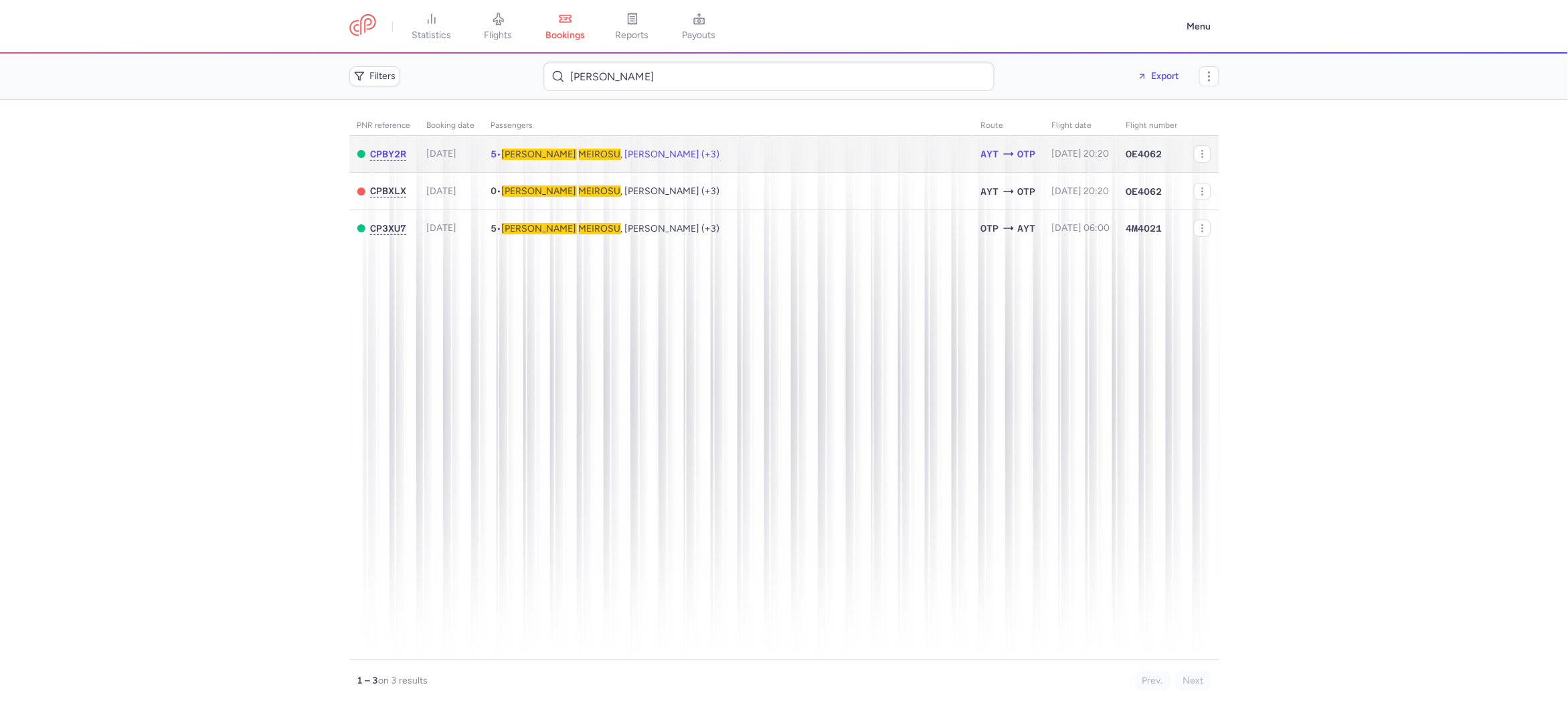
click at [499, 149] on span "5 • Laura MEIROSU , Stefania PITICAS (+3)" at bounding box center [606, 154] width 229 height 11
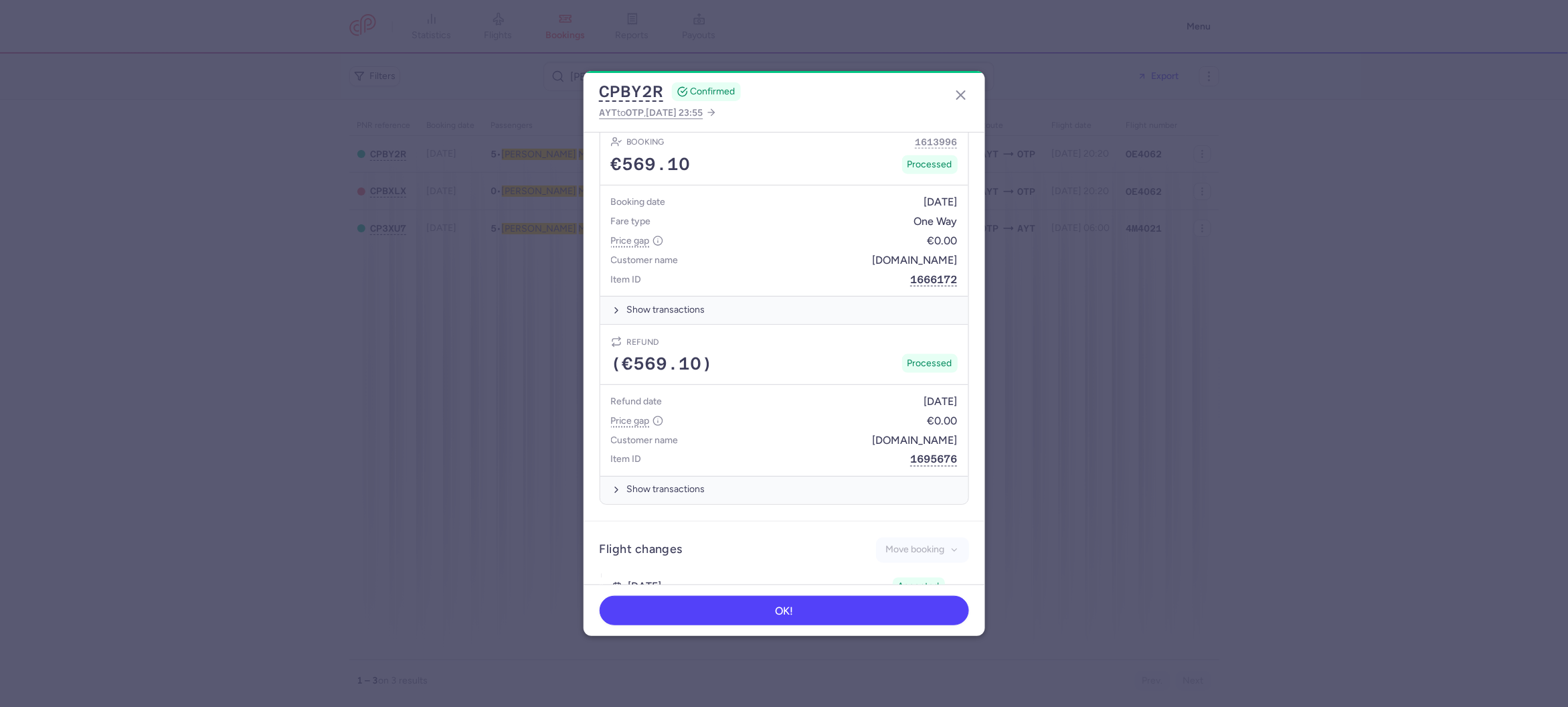
scroll to position [738, 0]
click at [613, 98] on button "CPBY2R" at bounding box center [632, 91] width 65 height 20
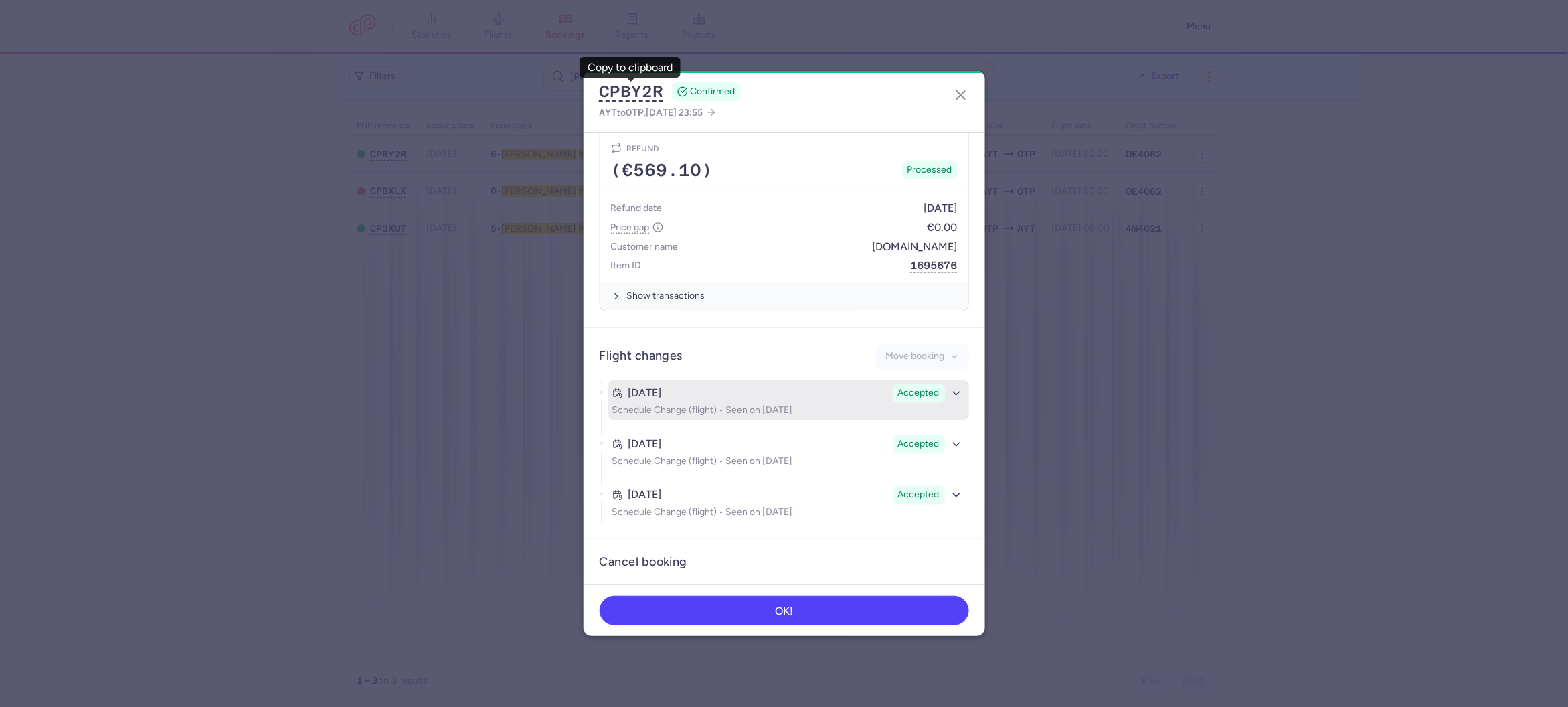
scroll to position [922, 0]
click at [952, 393] on icon "button" at bounding box center [956, 399] width 12 height 12
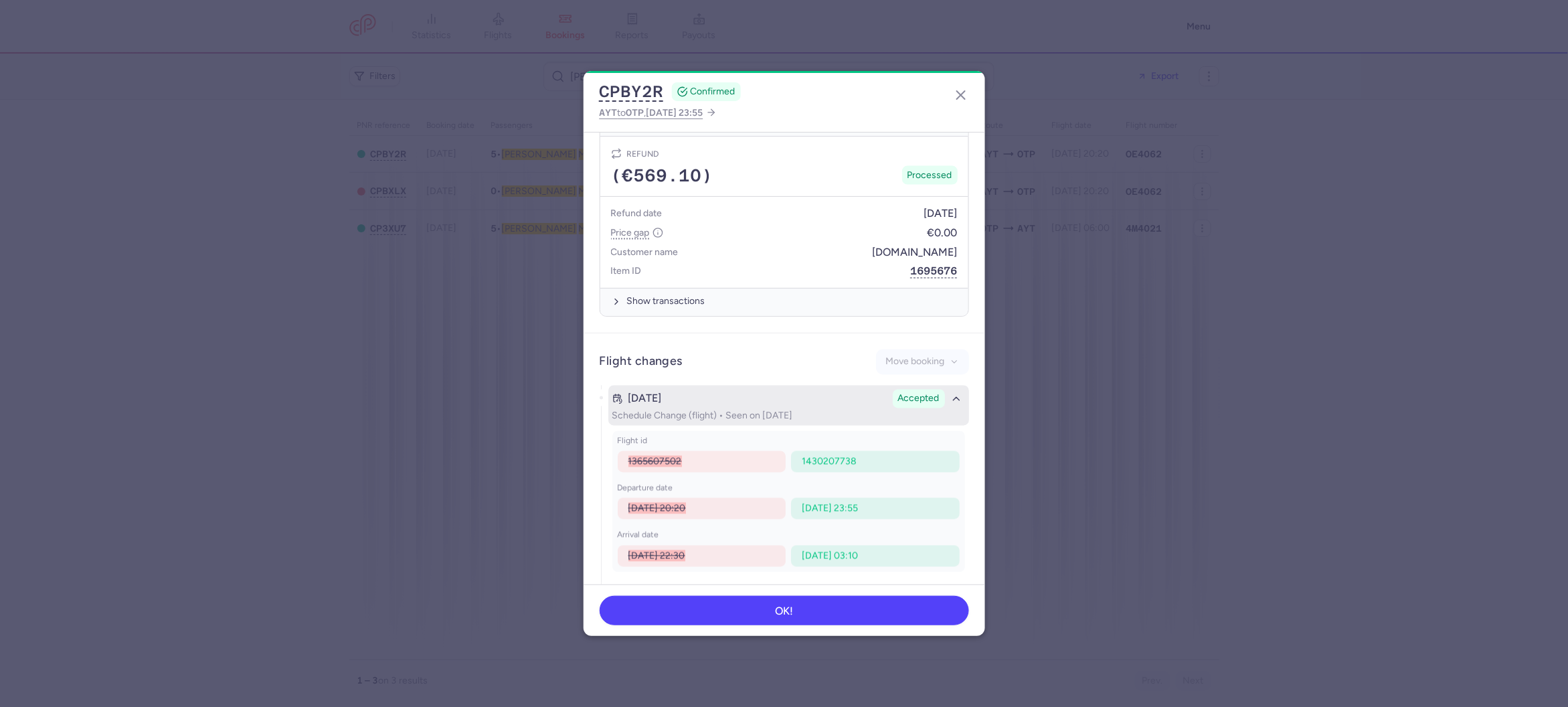
click at [952, 393] on icon "button" at bounding box center [956, 399] width 12 height 12
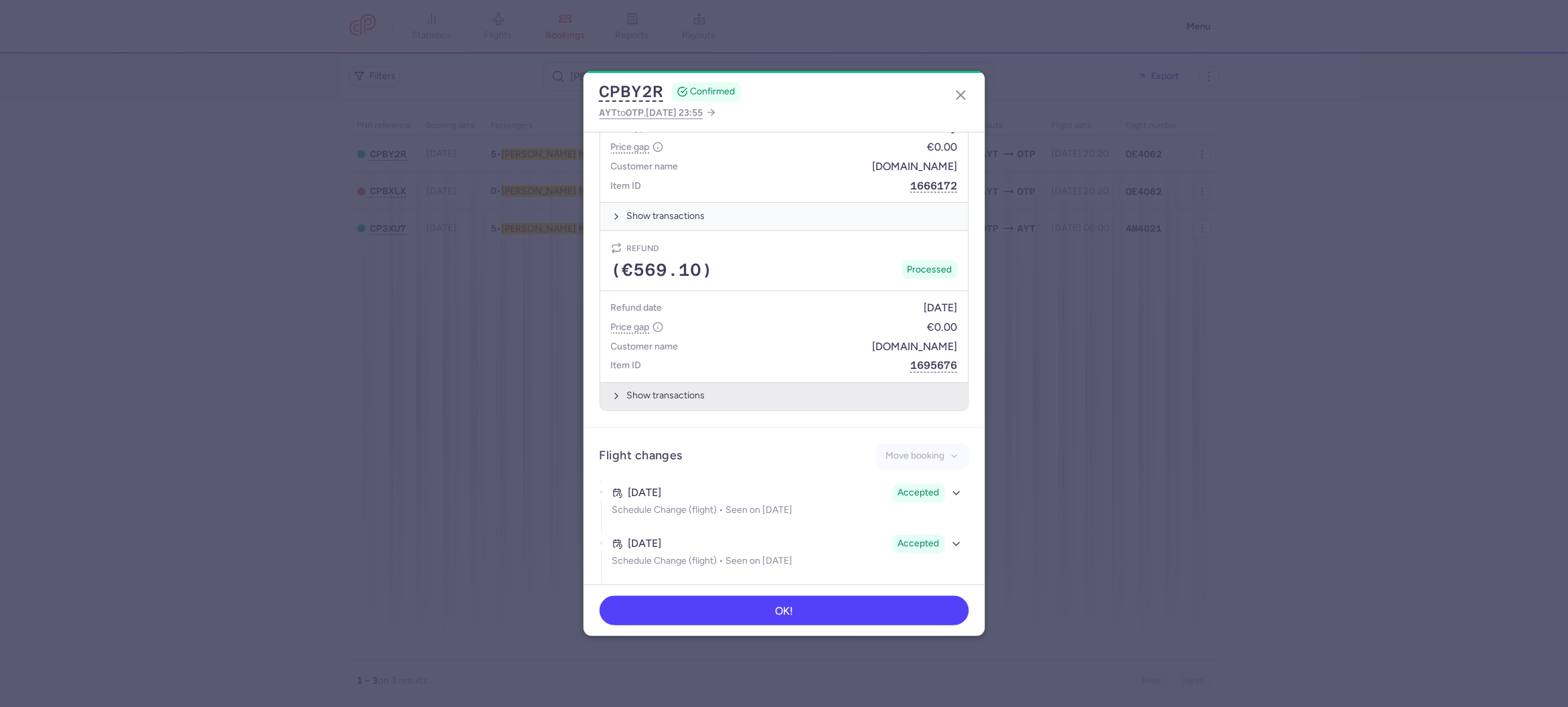
scroll to position [826, 0]
click at [666, 393] on button "Show transactions" at bounding box center [784, 398] width 368 height 27
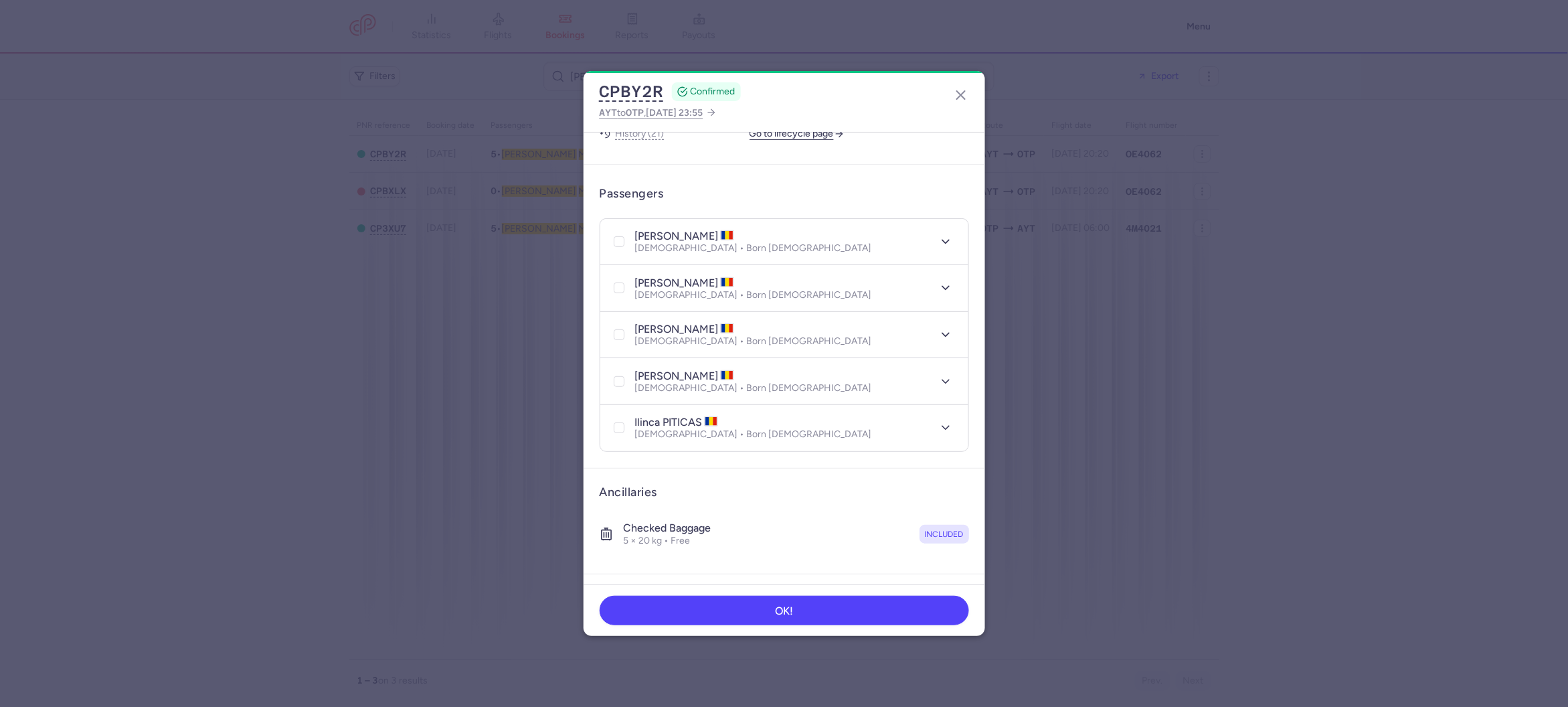
scroll to position [0, 0]
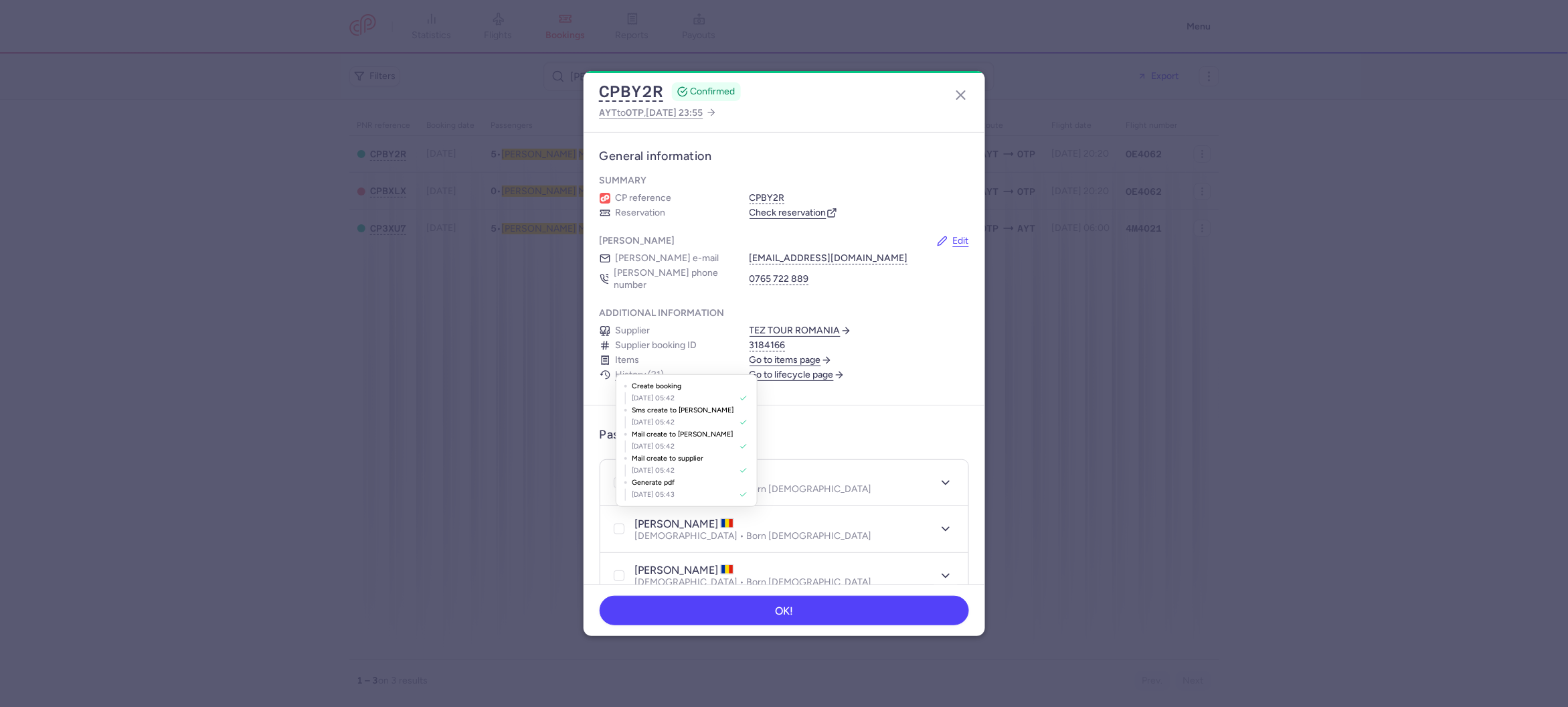
click at [629, 370] on button "History (21)" at bounding box center [640, 375] width 49 height 10
click at [781, 369] on link "Go to lifecycle page" at bounding box center [797, 375] width 95 height 12
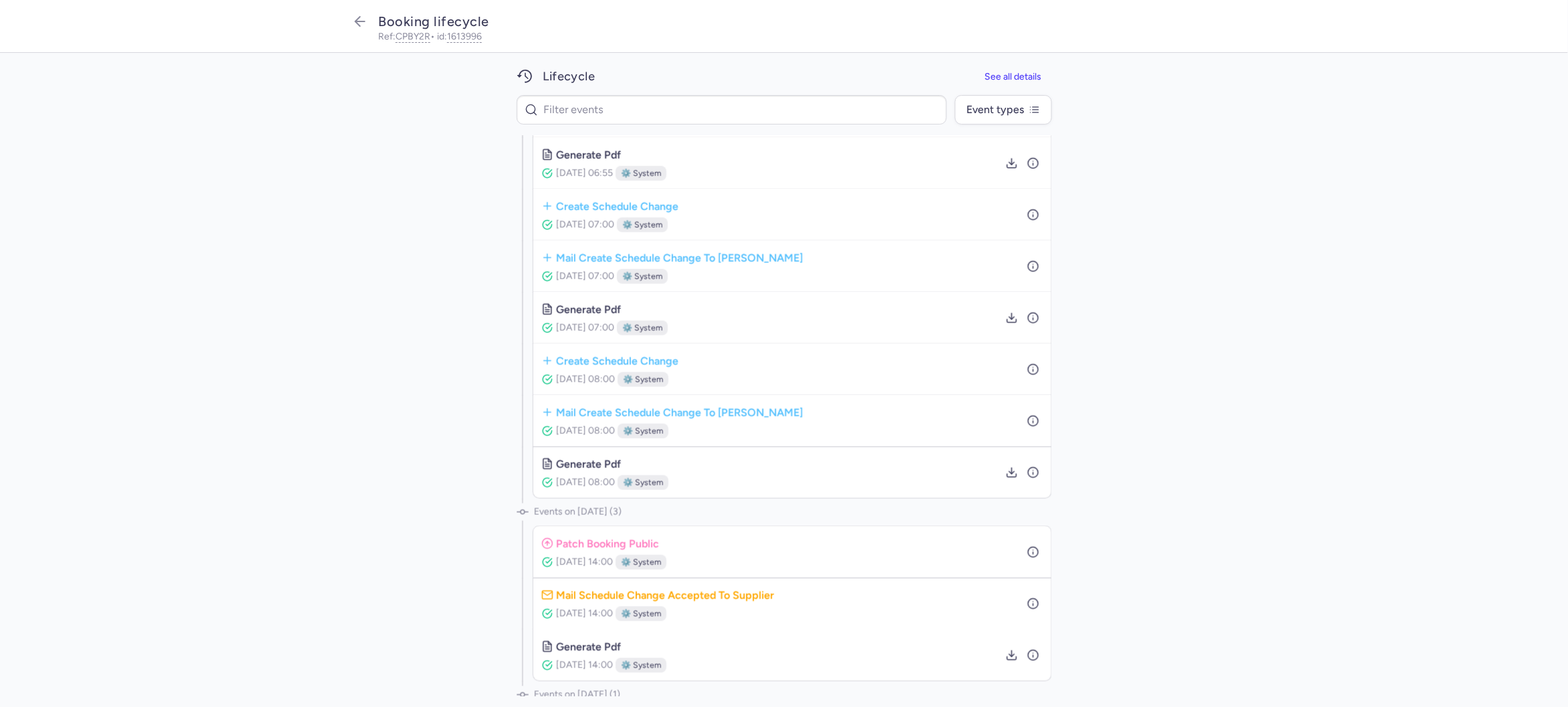
scroll to position [660, 0]
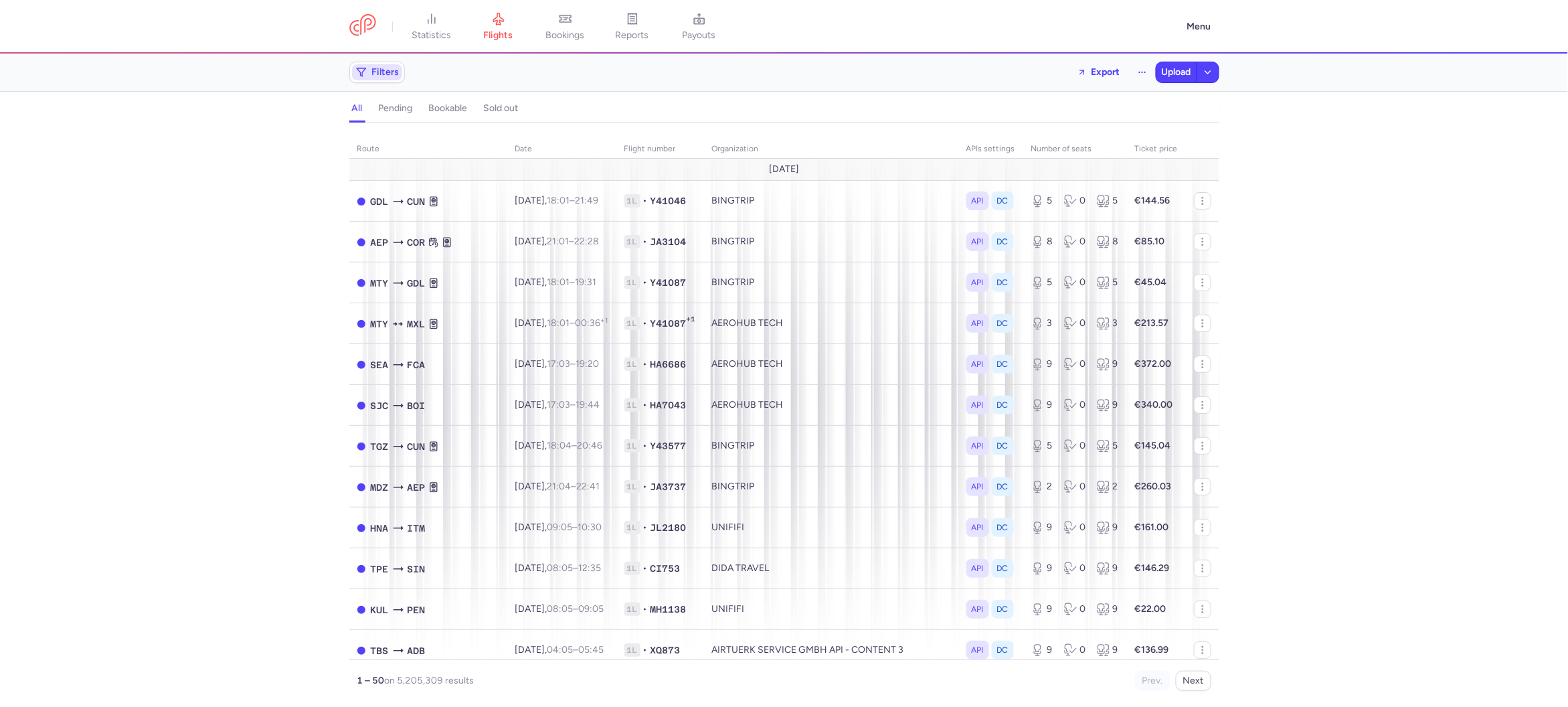
click at [386, 73] on span "Filters" at bounding box center [386, 72] width 27 height 10
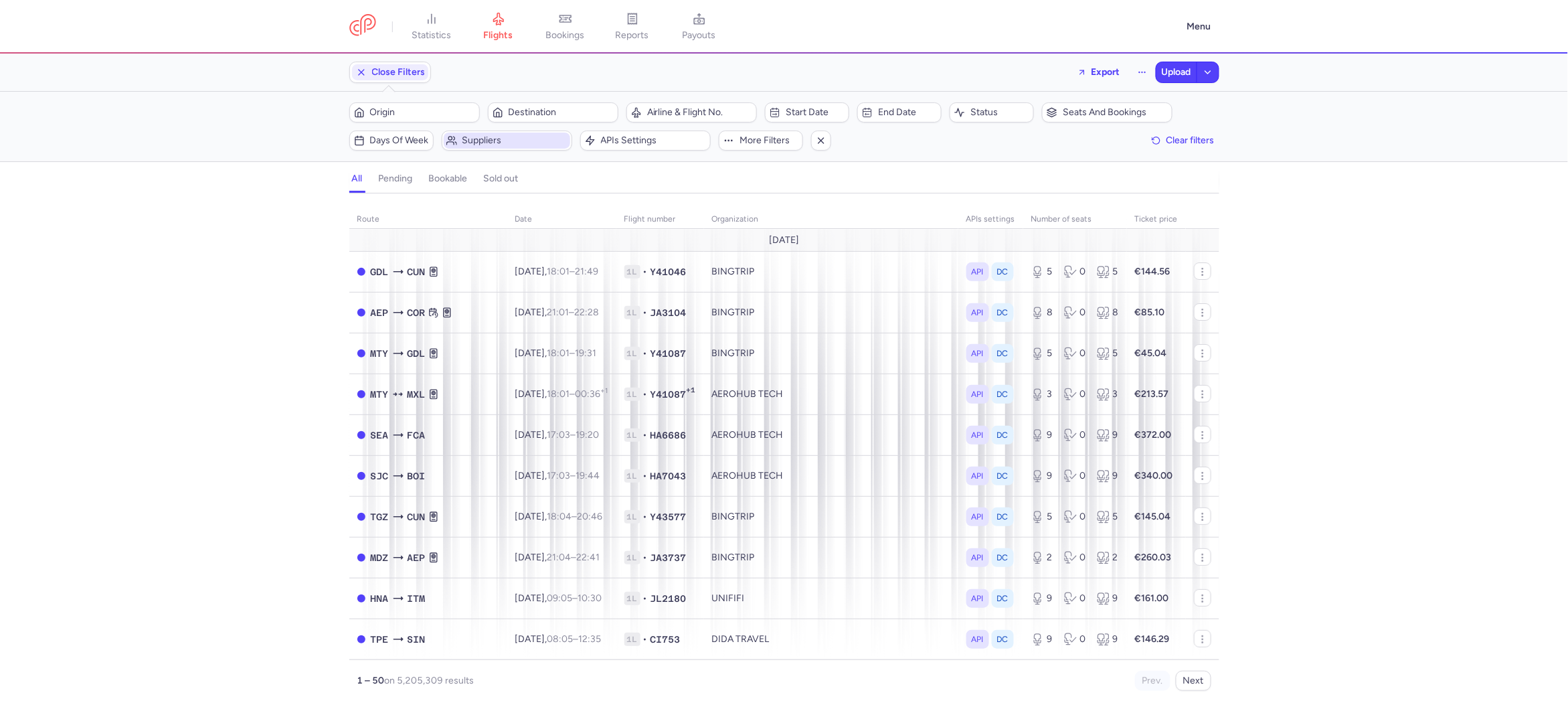
click at [462, 135] on span "Suppliers" at bounding box center [507, 140] width 127 height 16
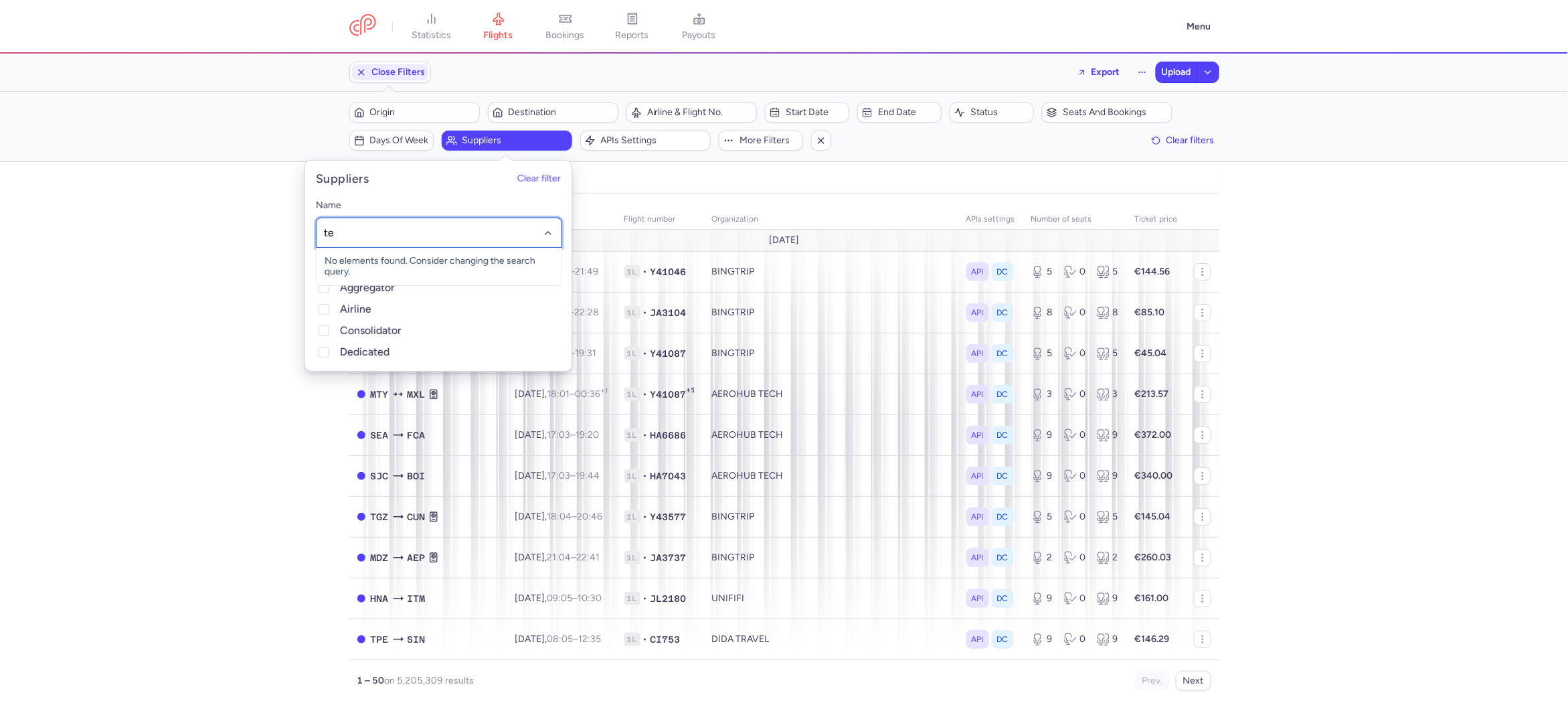
type input "tez"
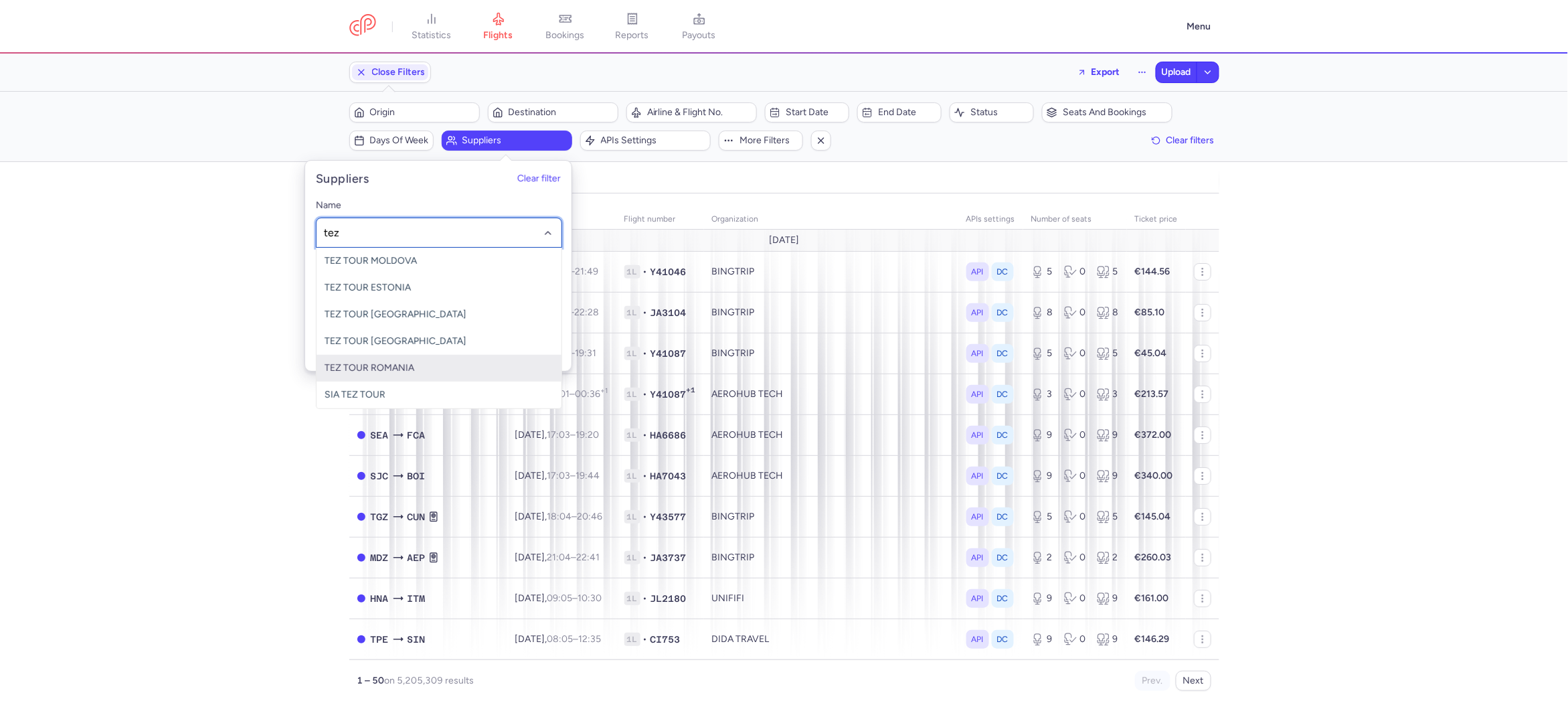
click at [403, 373] on span "TEZ TOUR ROMANIA" at bounding box center [369, 367] width 90 height 11
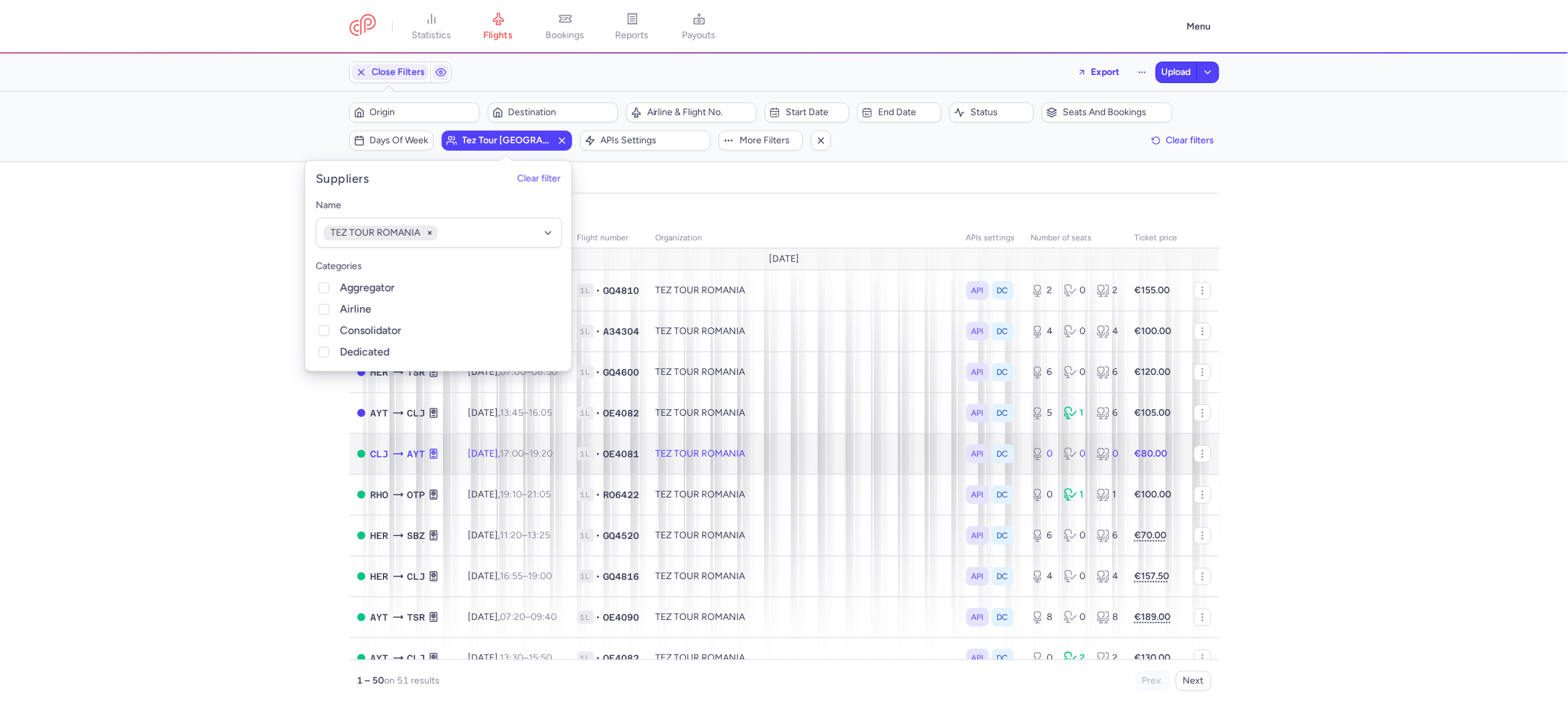
click at [742, 455] on td "TEZ TOUR ROMANIA" at bounding box center [803, 453] width 311 height 41
select select "days"
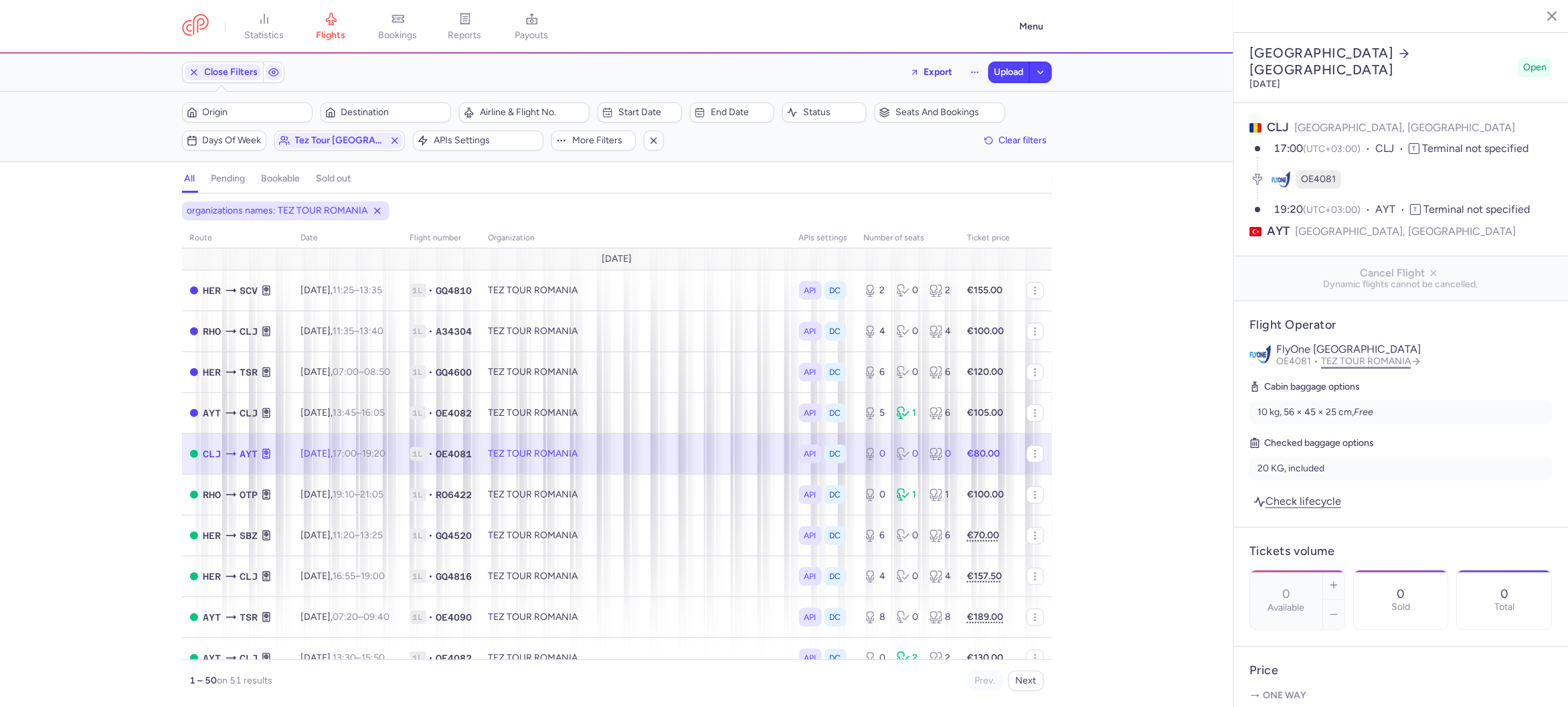
click at [1382, 355] on link "TEZ TOUR ROMANIA" at bounding box center [1372, 361] width 100 height 11
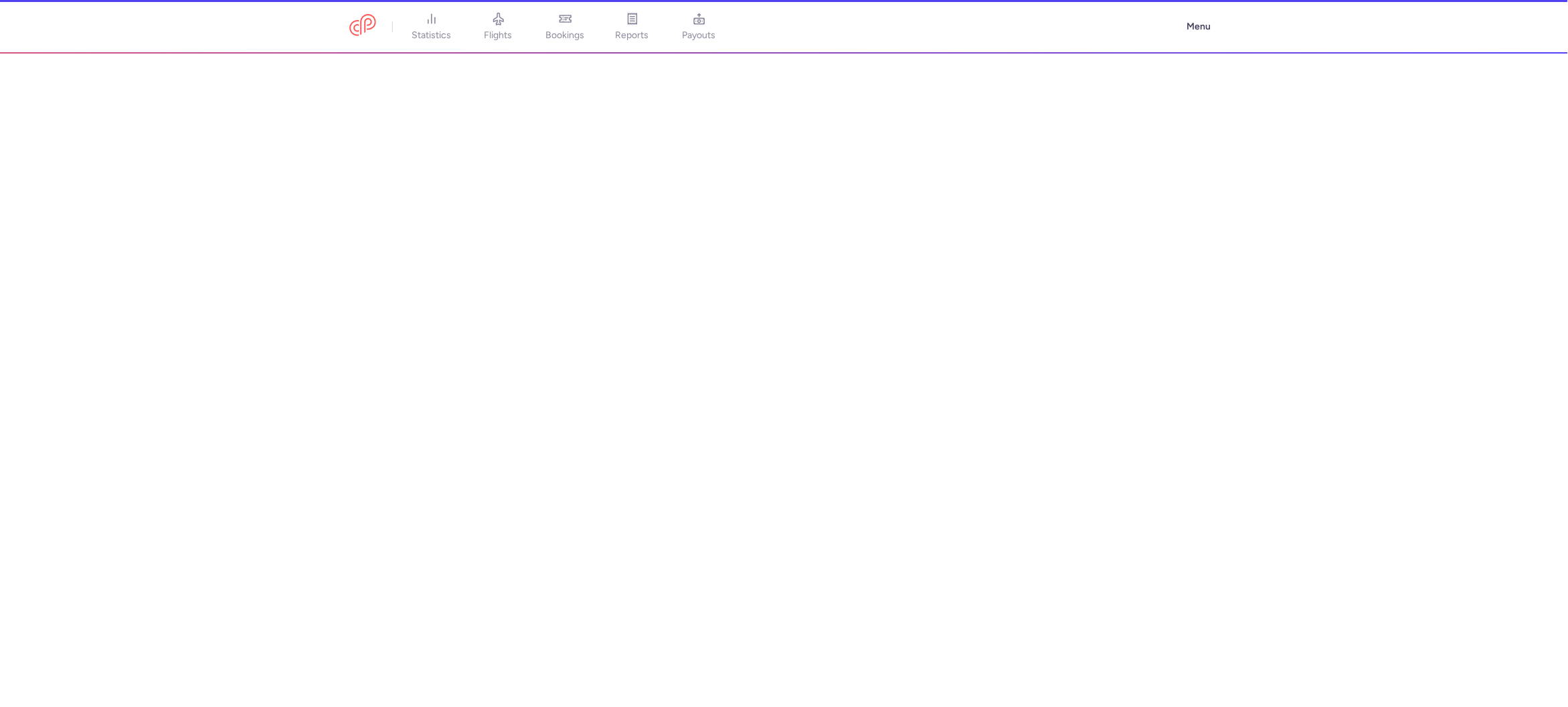
select select "CONSOLIDATOR"
select select "ro"
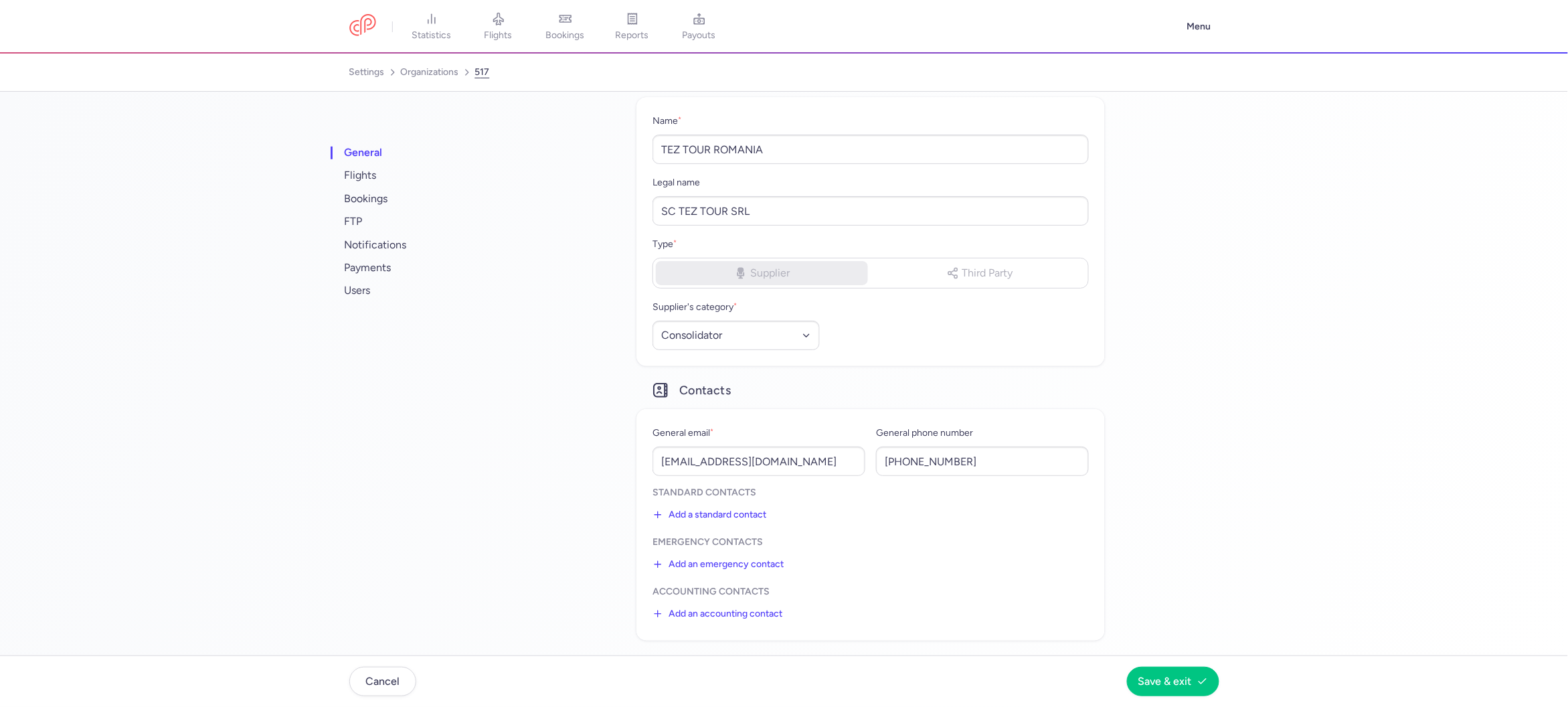
scroll to position [38, 0]
click at [370, 183] on span "flights" at bounding box center [425, 175] width 167 height 23
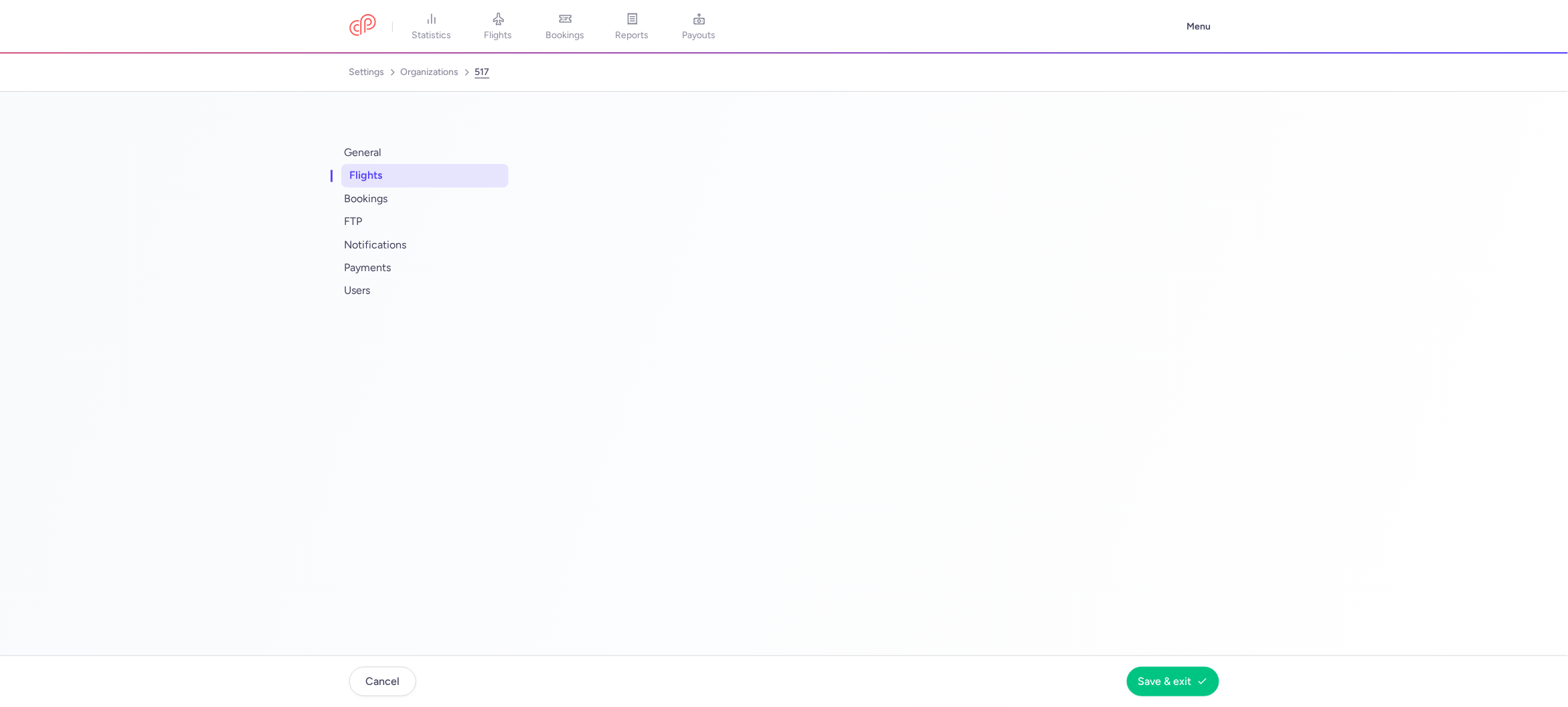
scroll to position [25, 0]
select select "days"
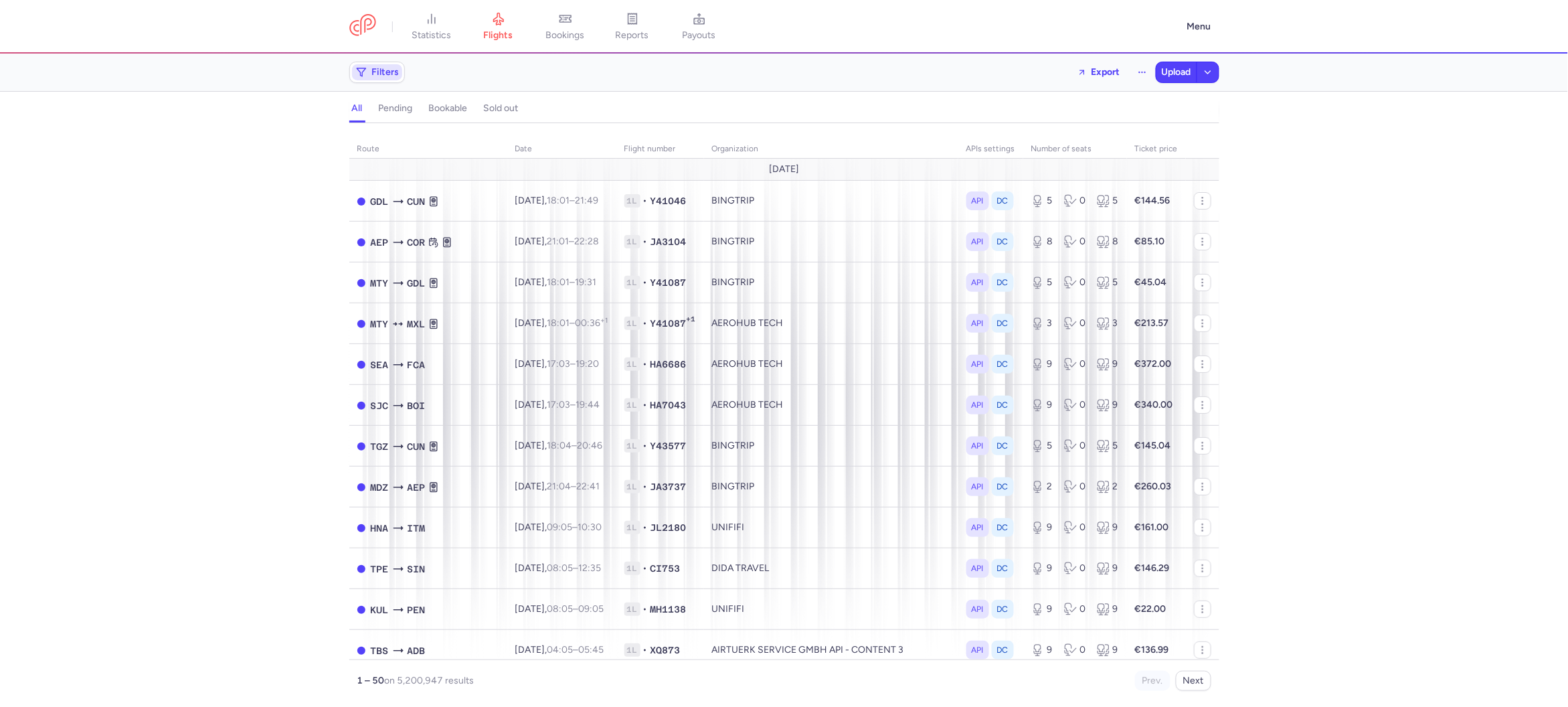
click at [368, 72] on span "Filters" at bounding box center [377, 73] width 50 height 16
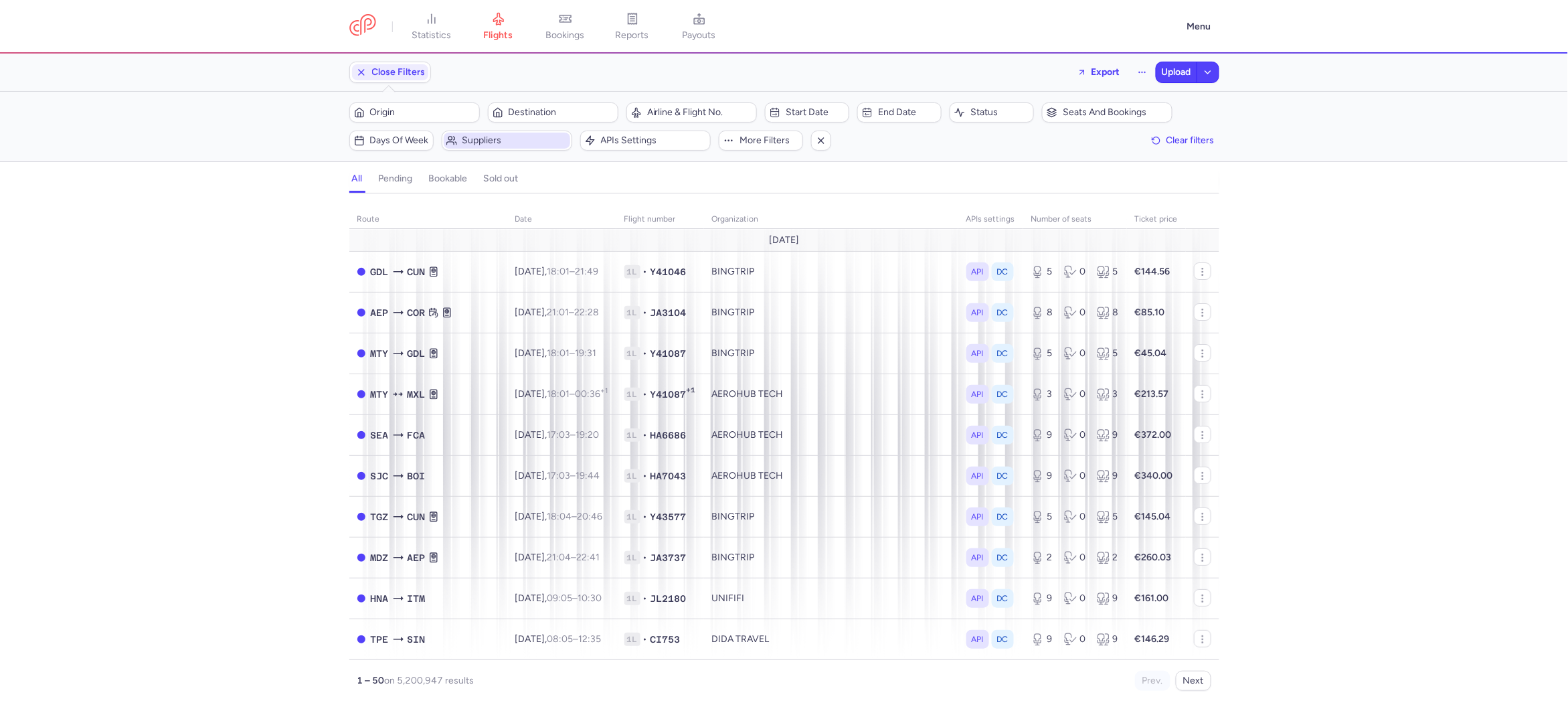
click at [504, 132] on button "Suppliers" at bounding box center [507, 140] width 131 height 20
